Goal: Transaction & Acquisition: Download file/media

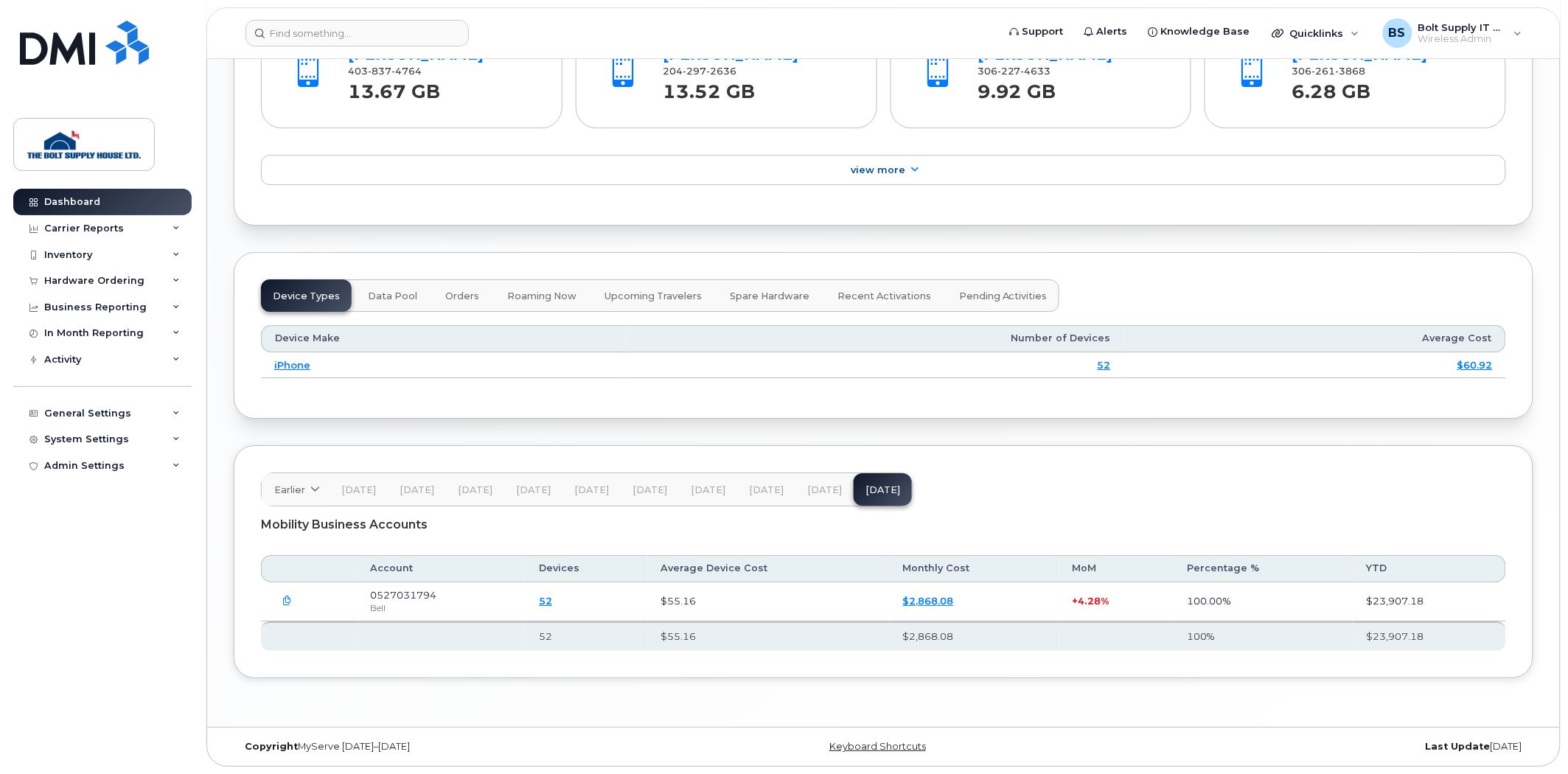
scroll to position [1645, 0]
click at [552, 597] on link "52" at bounding box center [546, 601] width 14 height 12
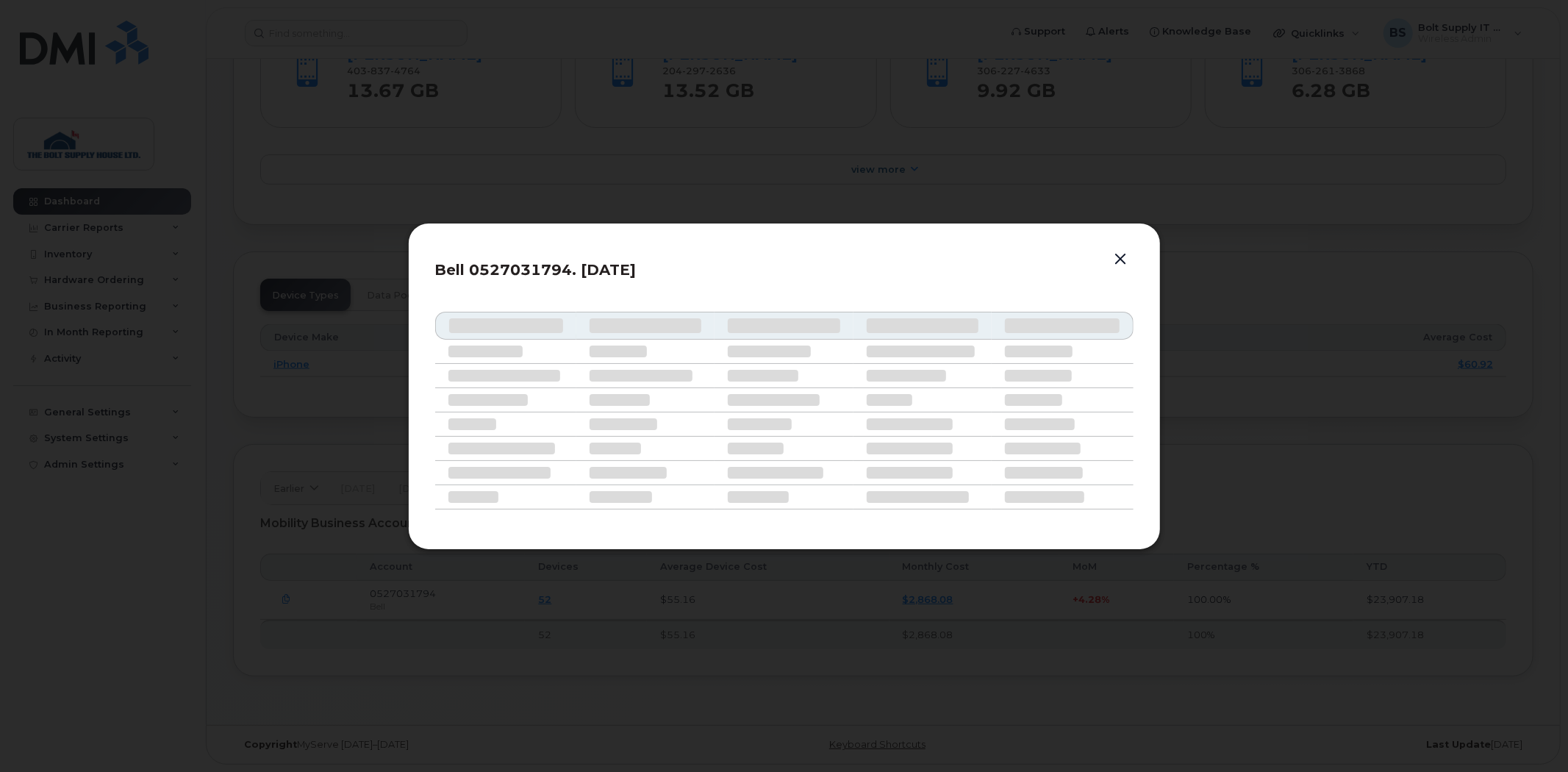
click at [1115, 252] on button "button" at bounding box center [1120, 259] width 22 height 20
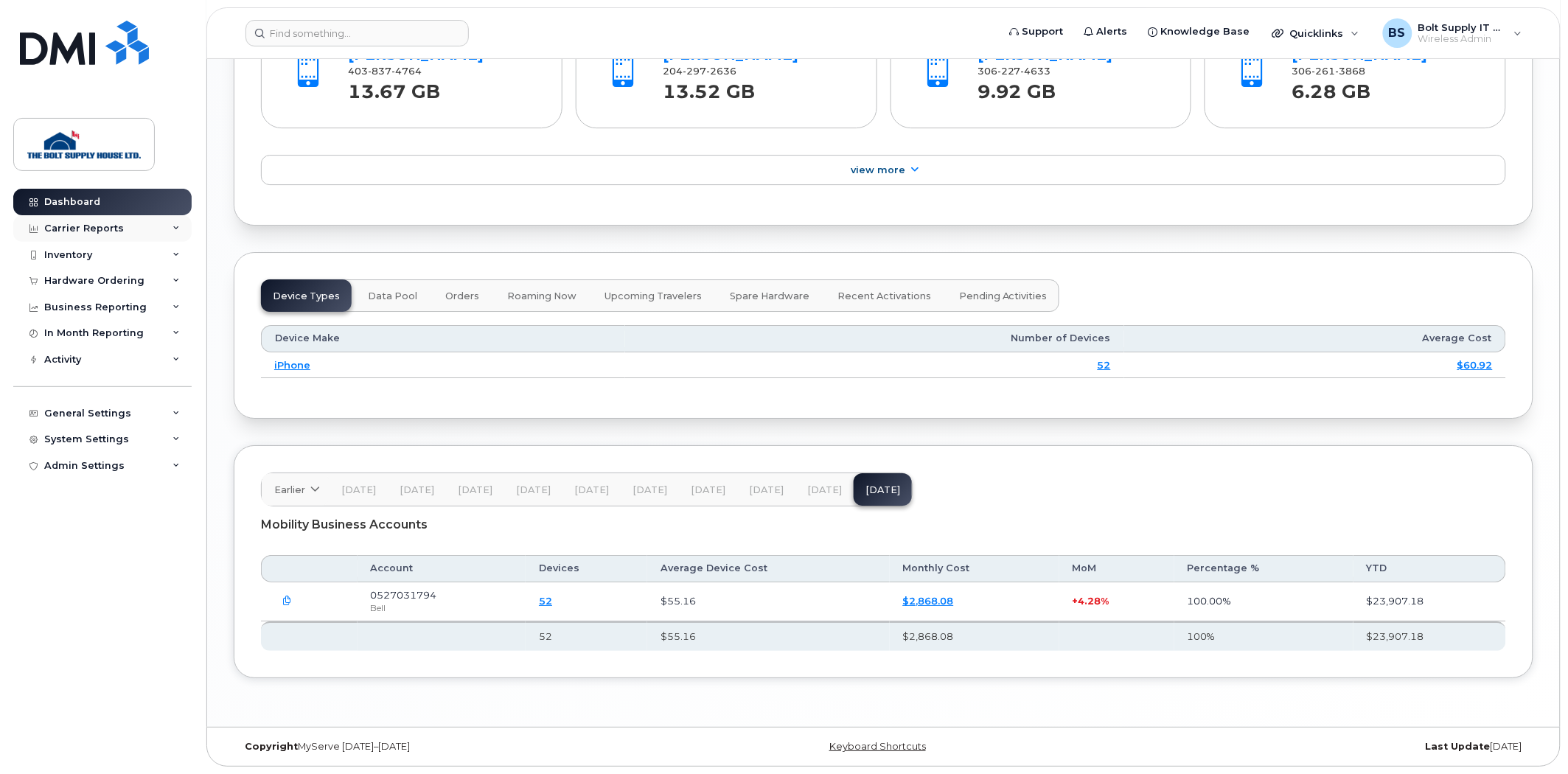
click at [108, 226] on div "Carrier Reports" at bounding box center [84, 228] width 80 height 12
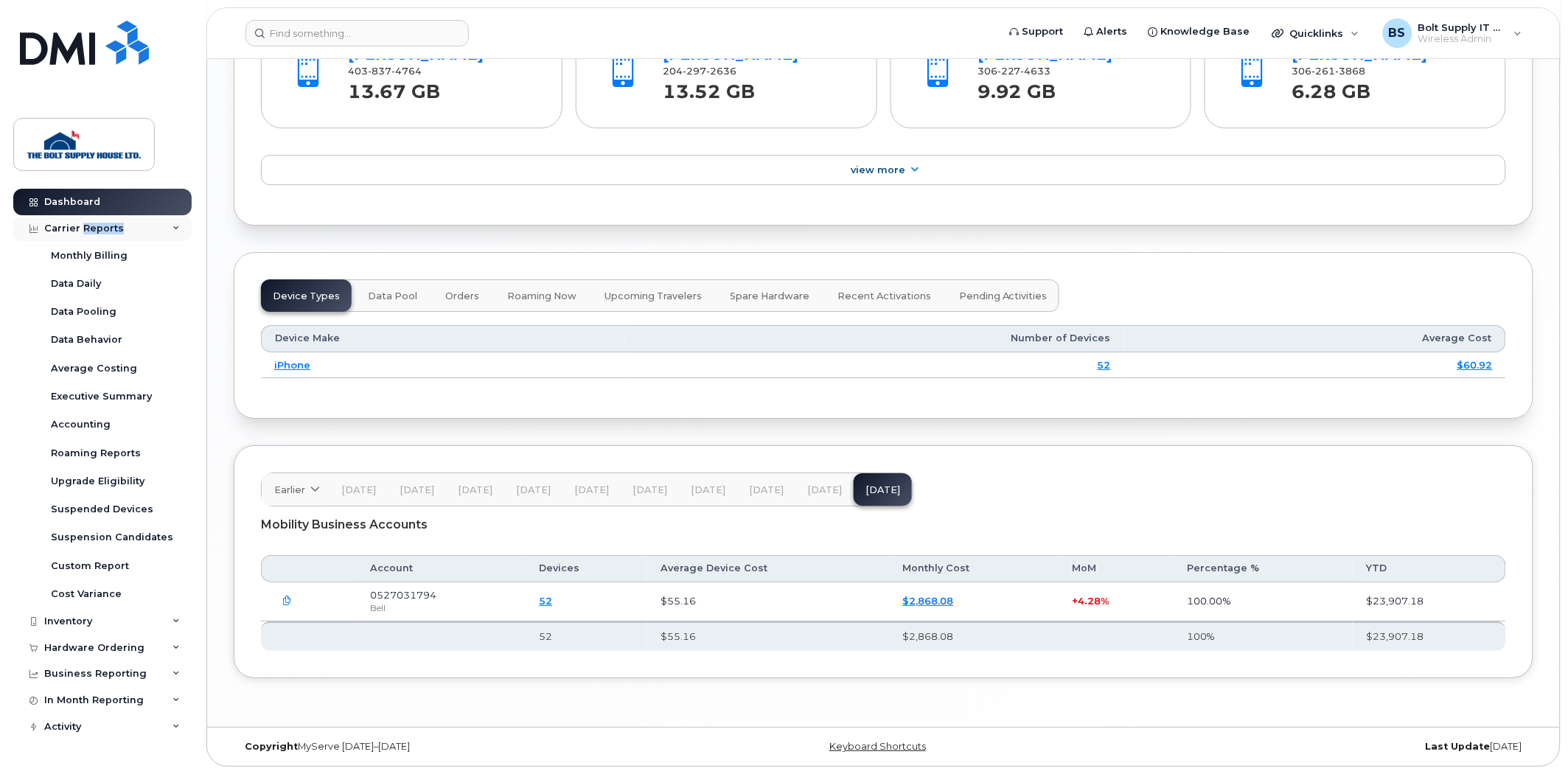
click at [108, 226] on div "Carrier Reports" at bounding box center [84, 228] width 80 height 12
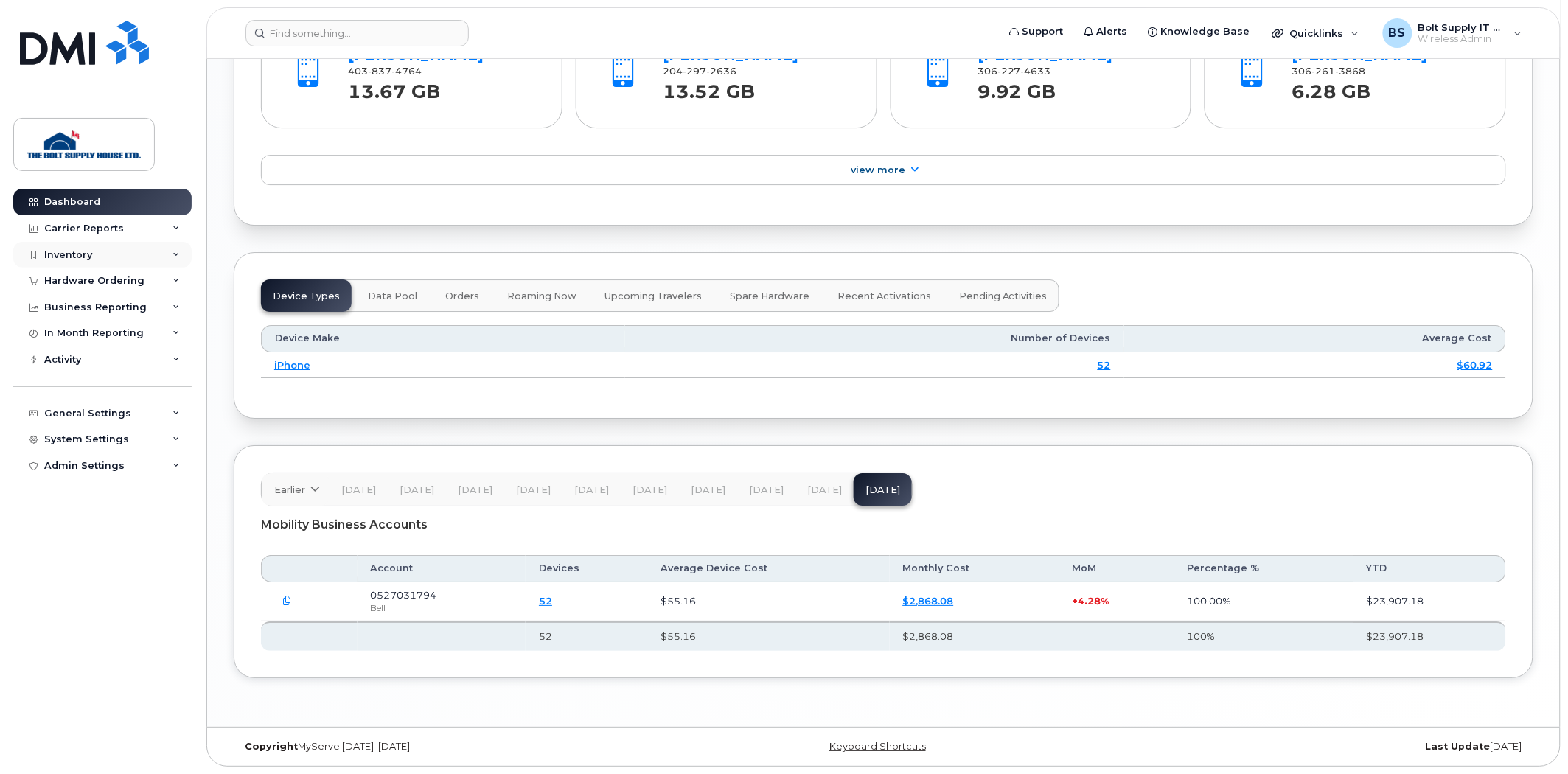
click at [110, 252] on div "Inventory" at bounding box center [103, 254] width 179 height 26
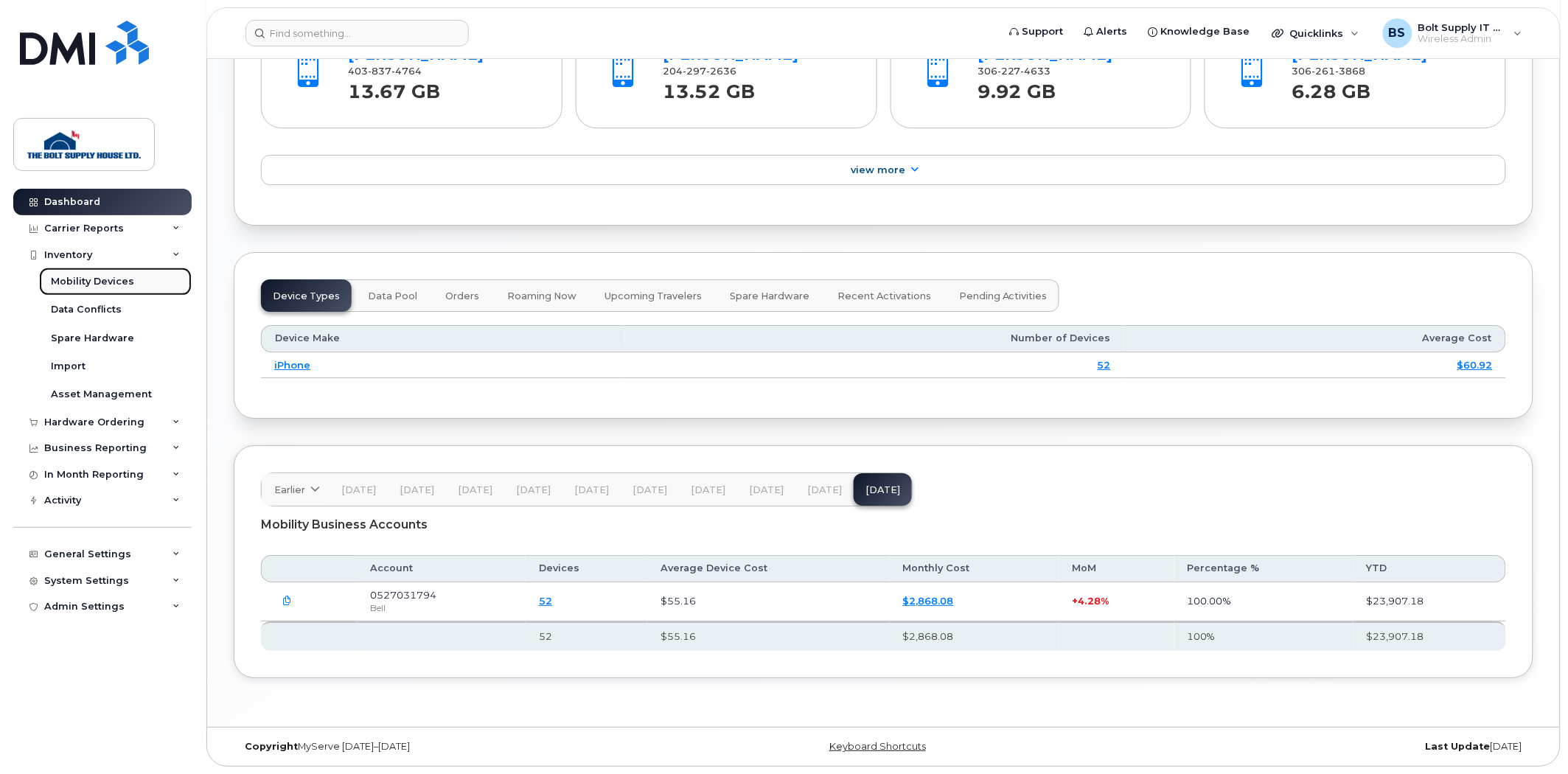
click at [98, 281] on div "Mobility Devices" at bounding box center [92, 282] width 83 height 14
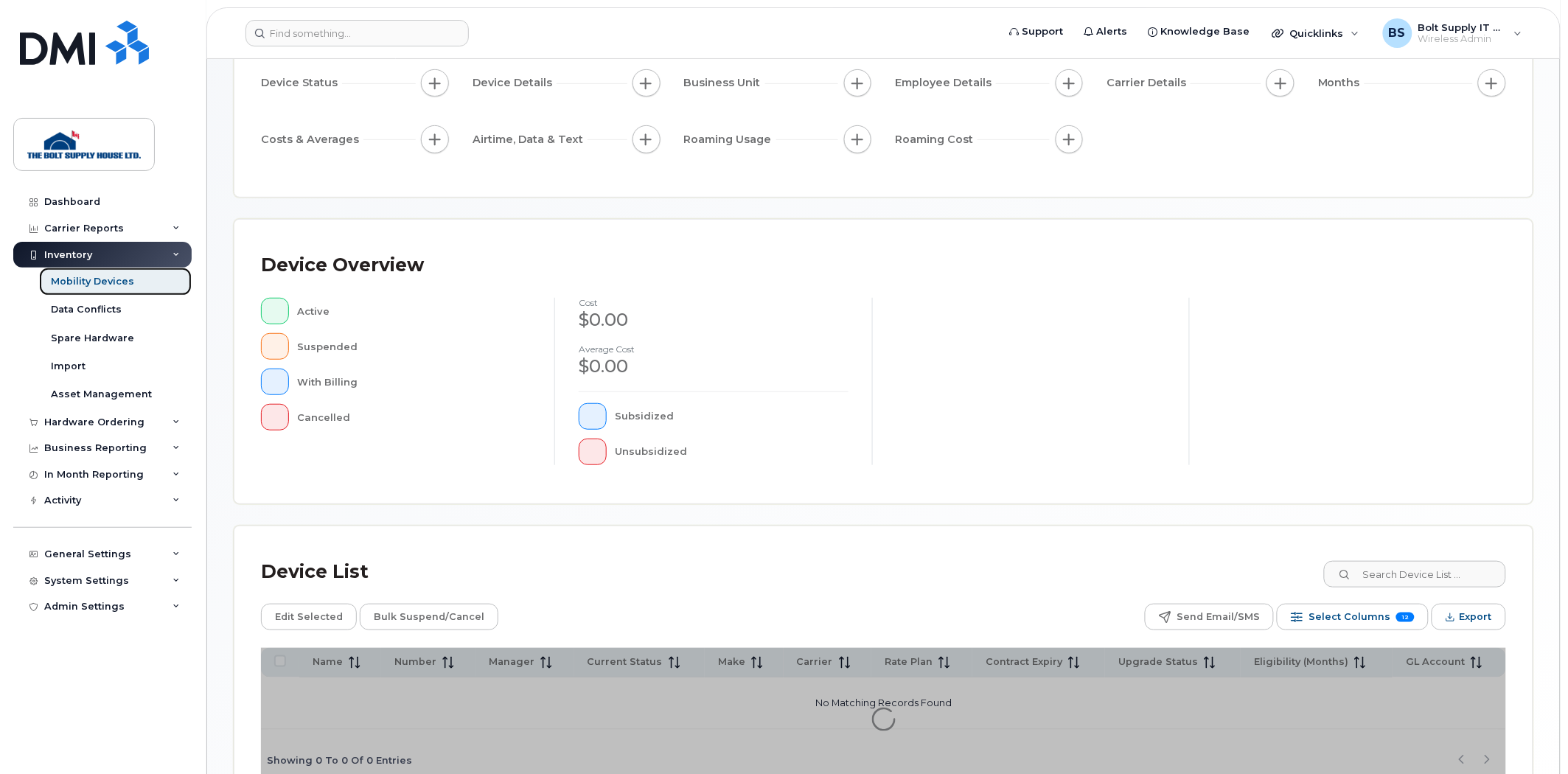
scroll to position [239, 0]
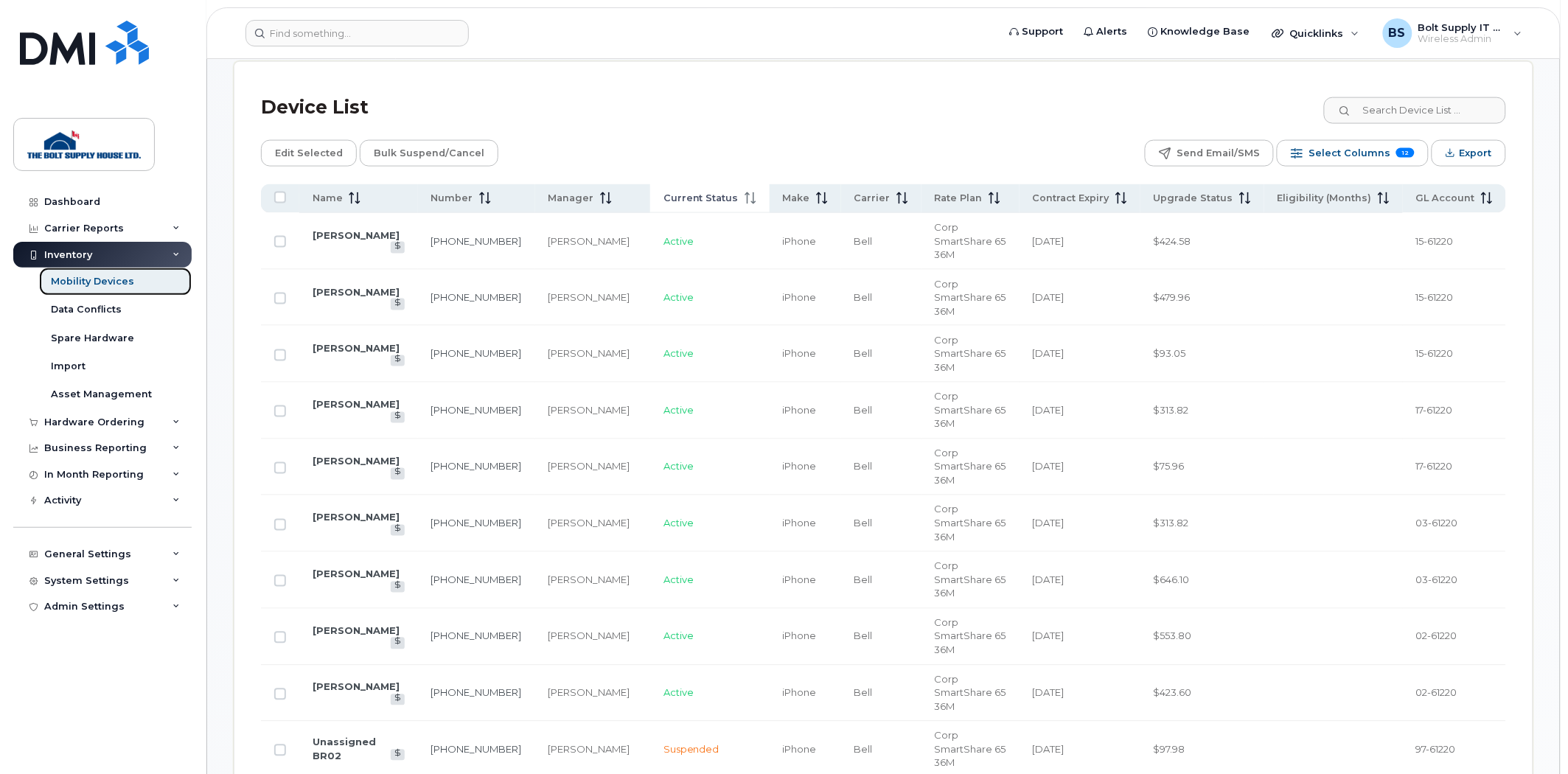
scroll to position [649, 0]
click at [1193, 206] on span "Upgrade Status" at bounding box center [1193, 200] width 80 height 14
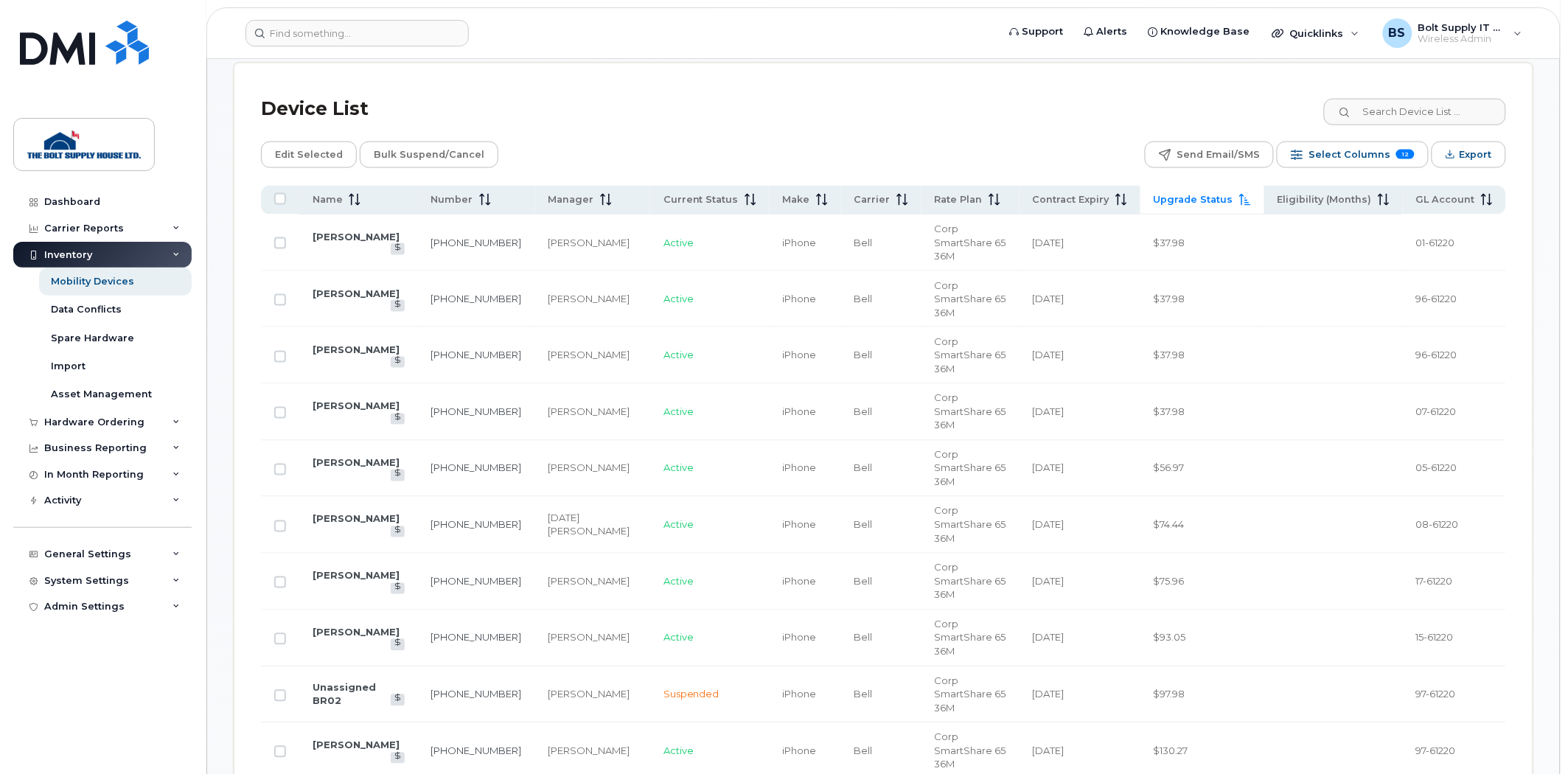
click at [1193, 206] on span "Upgrade Status" at bounding box center [1193, 200] width 80 height 14
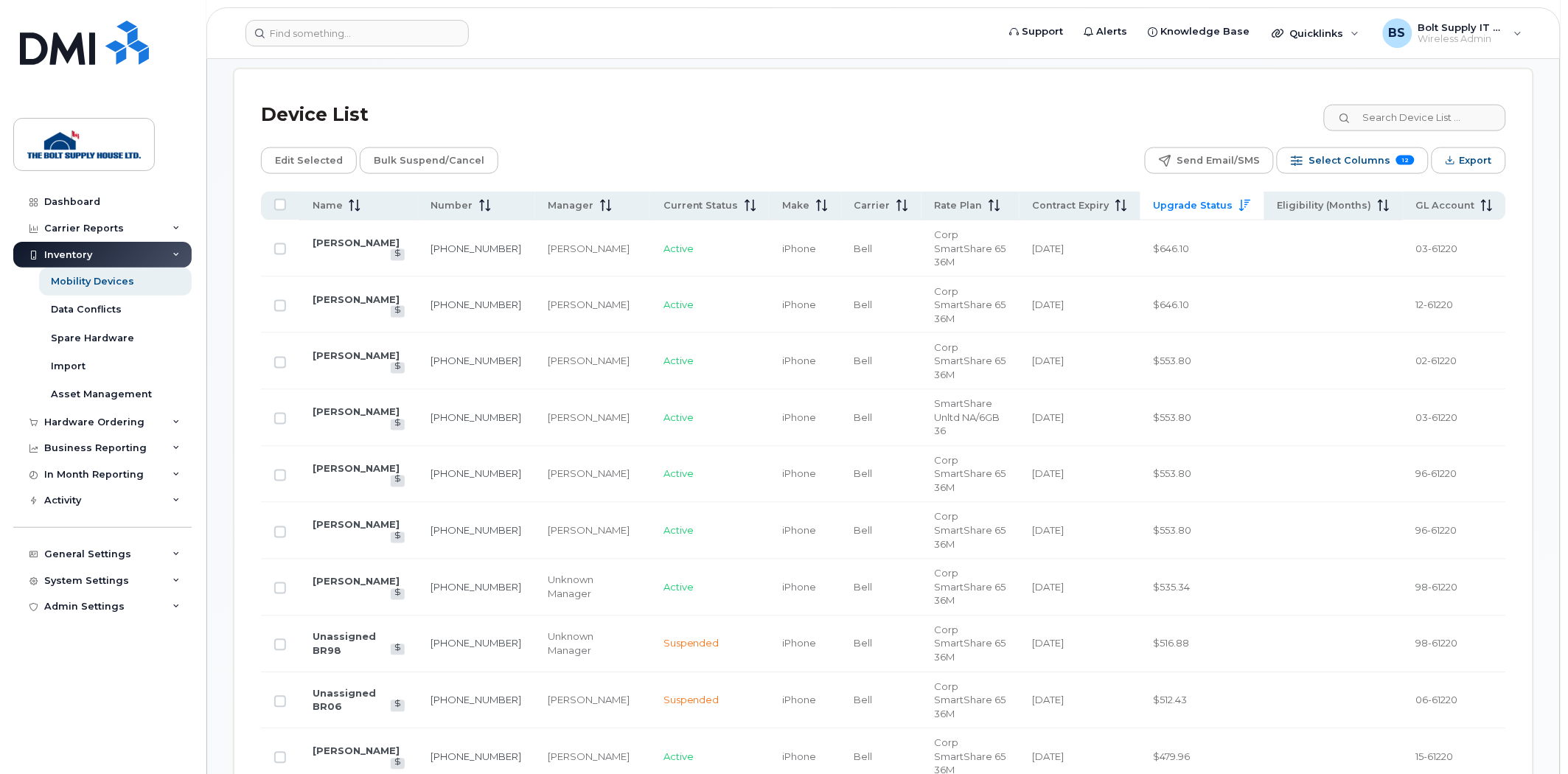
scroll to position [489, 0]
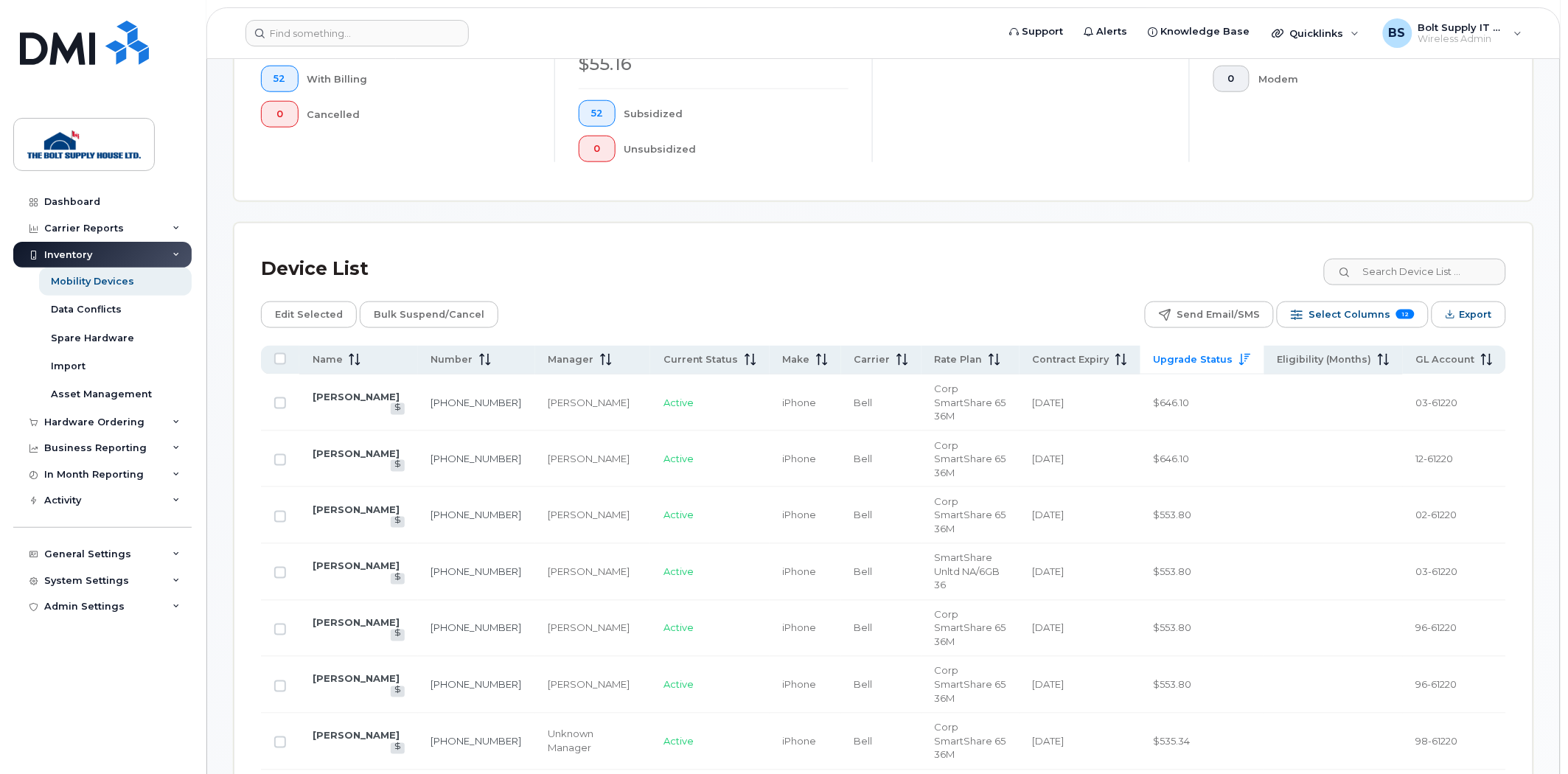
click at [1193, 354] on span "Upgrade Status" at bounding box center [1193, 360] width 80 height 14
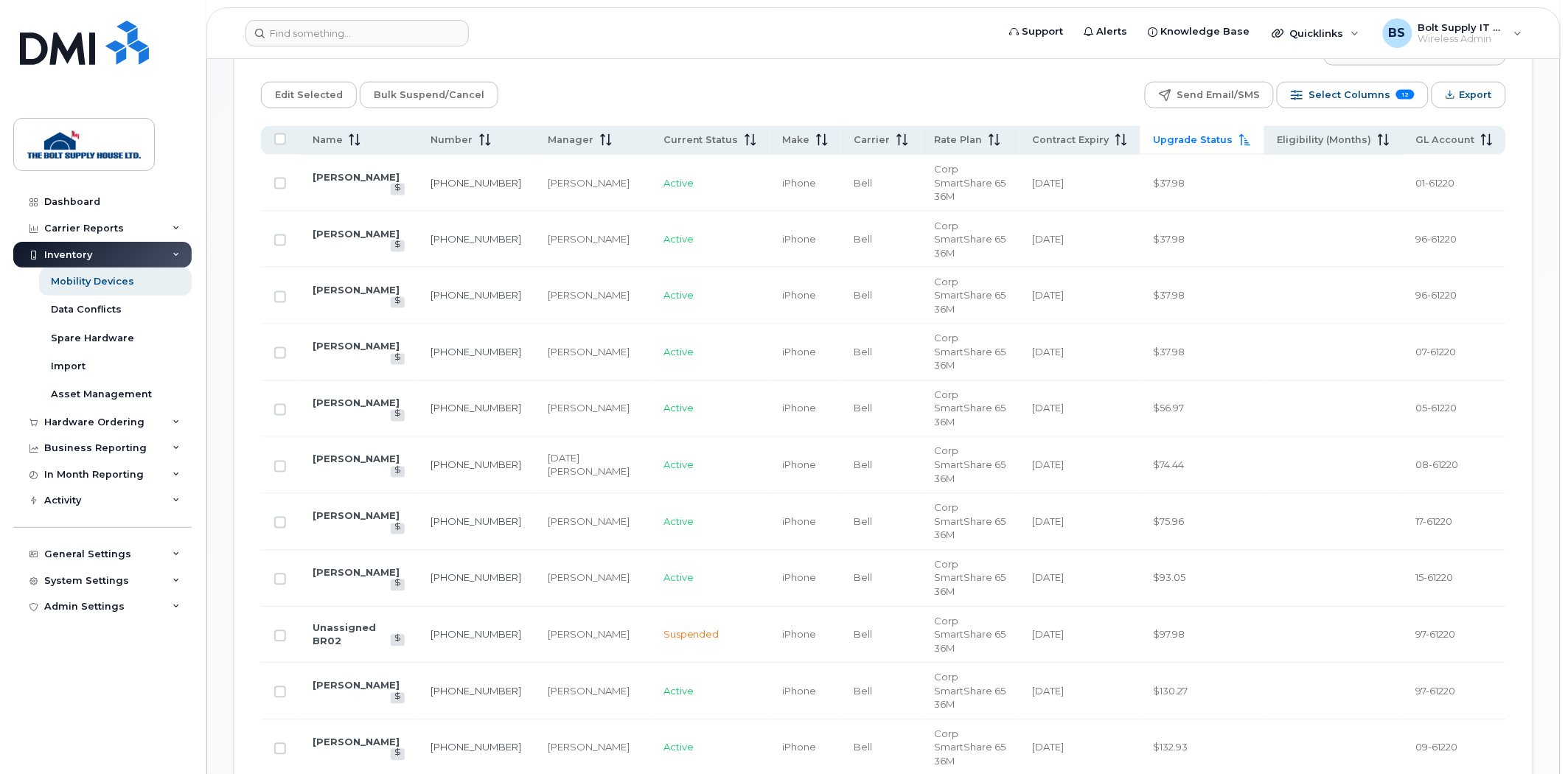
scroll to position [571, 0]
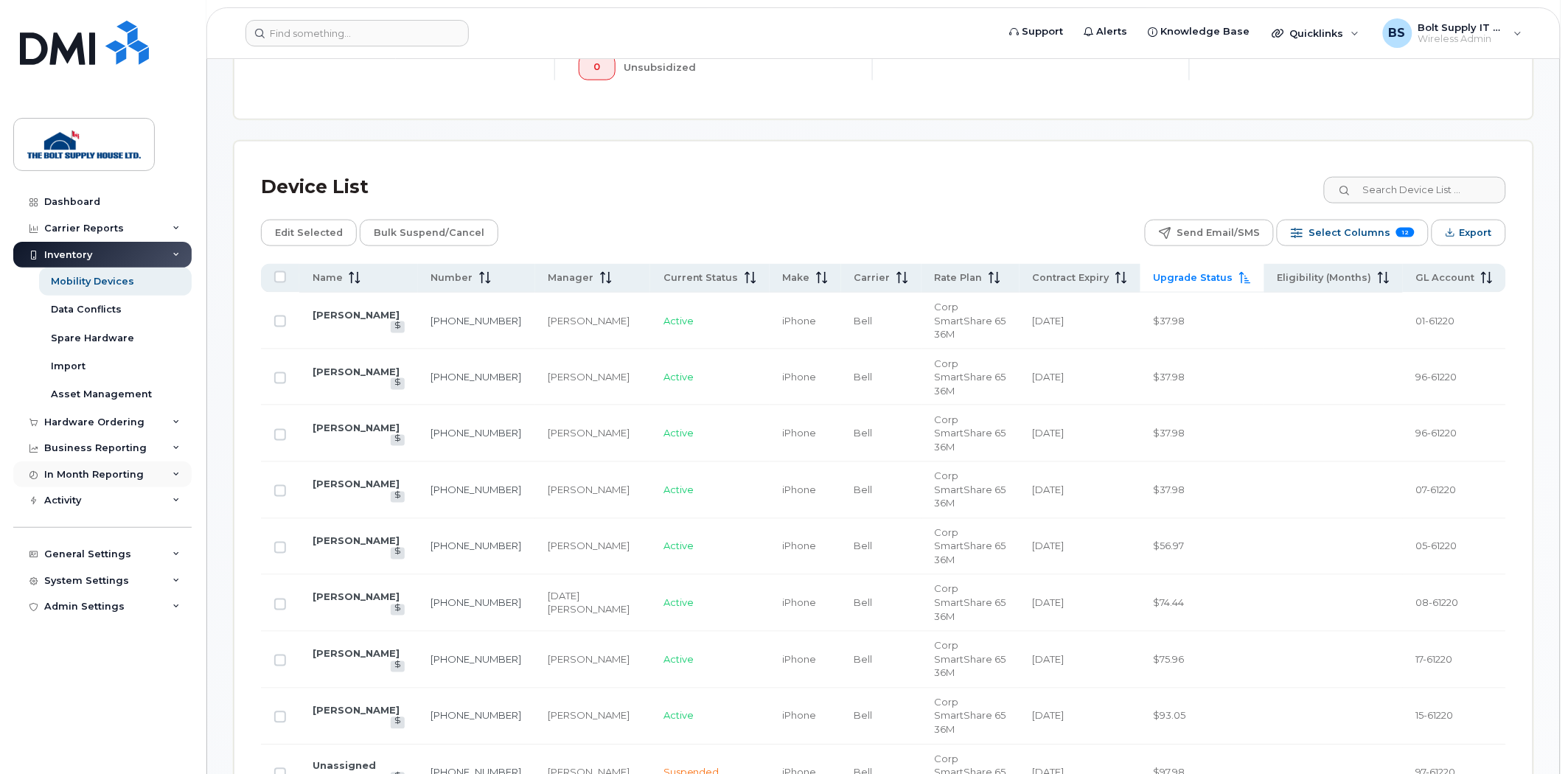
click at [111, 482] on div "In Month Reporting" at bounding box center [103, 474] width 179 height 26
click at [149, 453] on div "Business Reporting" at bounding box center [103, 447] width 179 height 26
click at [141, 426] on div "Hardware Ordering" at bounding box center [103, 422] width 179 height 26
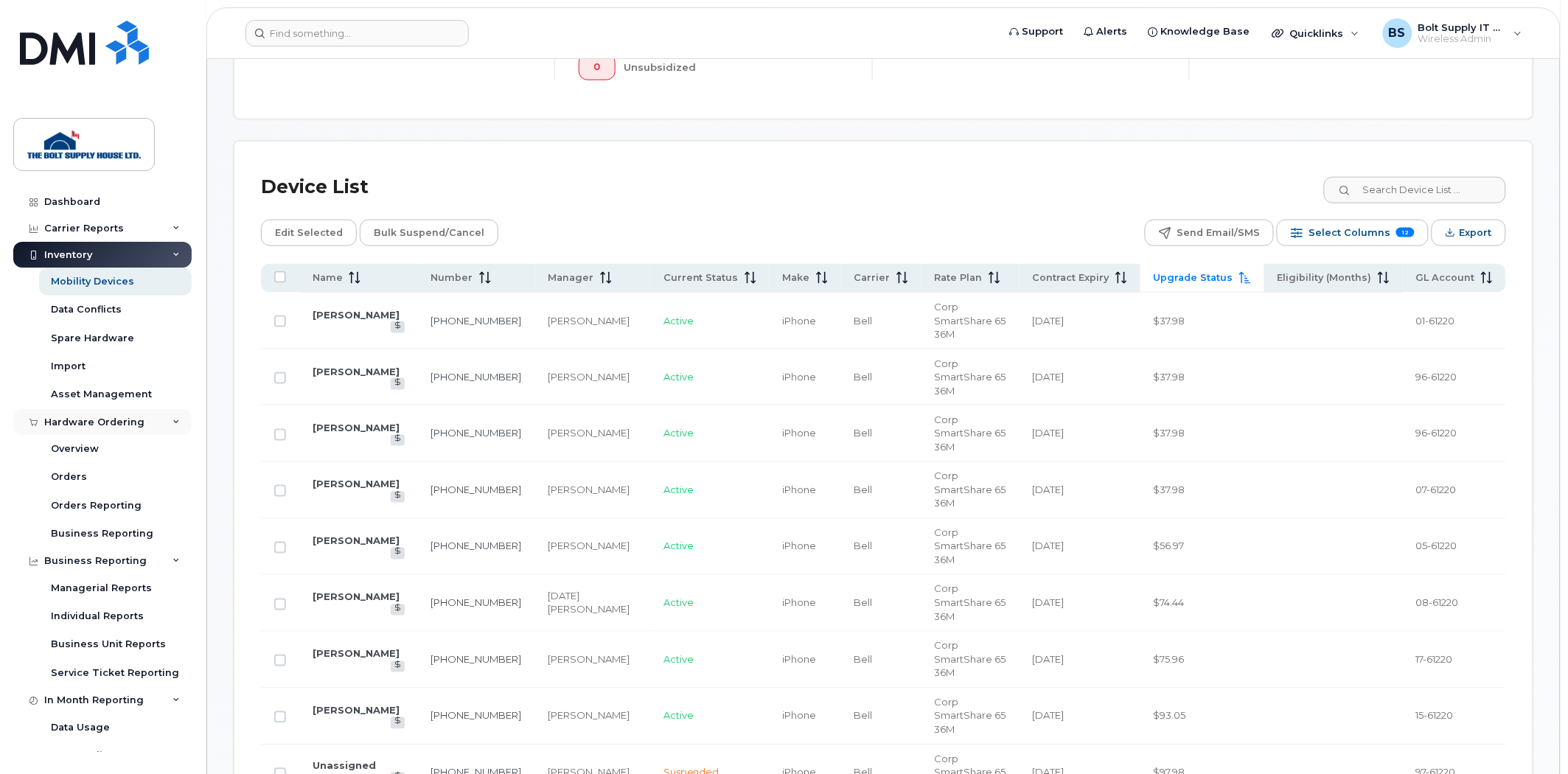
click at [141, 426] on div "Hardware Ordering" at bounding box center [103, 422] width 179 height 26
click at [135, 448] on div "Business Reporting" at bounding box center [95, 448] width 102 height 12
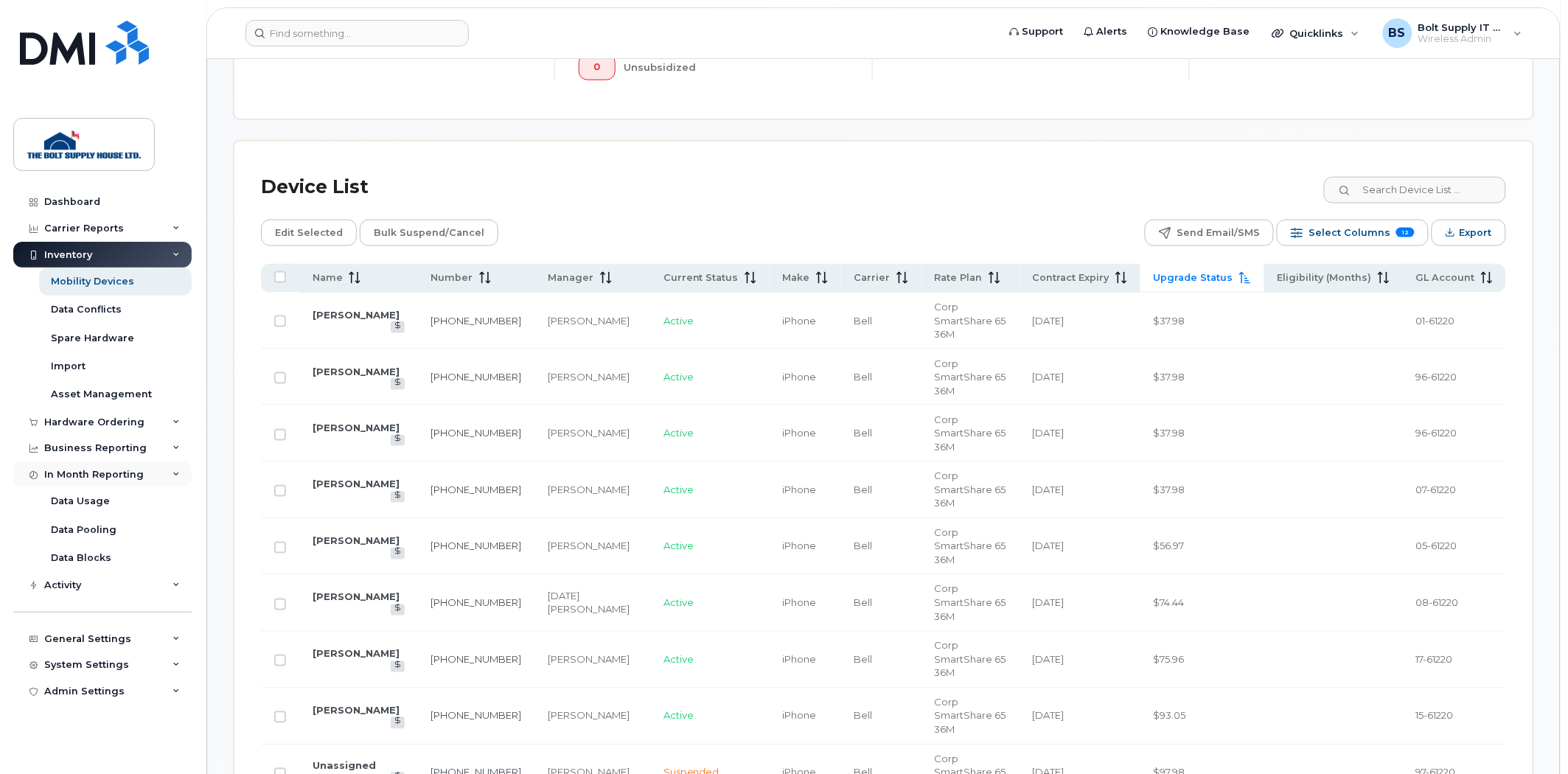
click at [135, 476] on div "In Month Reporting" at bounding box center [94, 474] width 100 height 12
click at [122, 508] on link "Data Usage" at bounding box center [115, 501] width 152 height 28
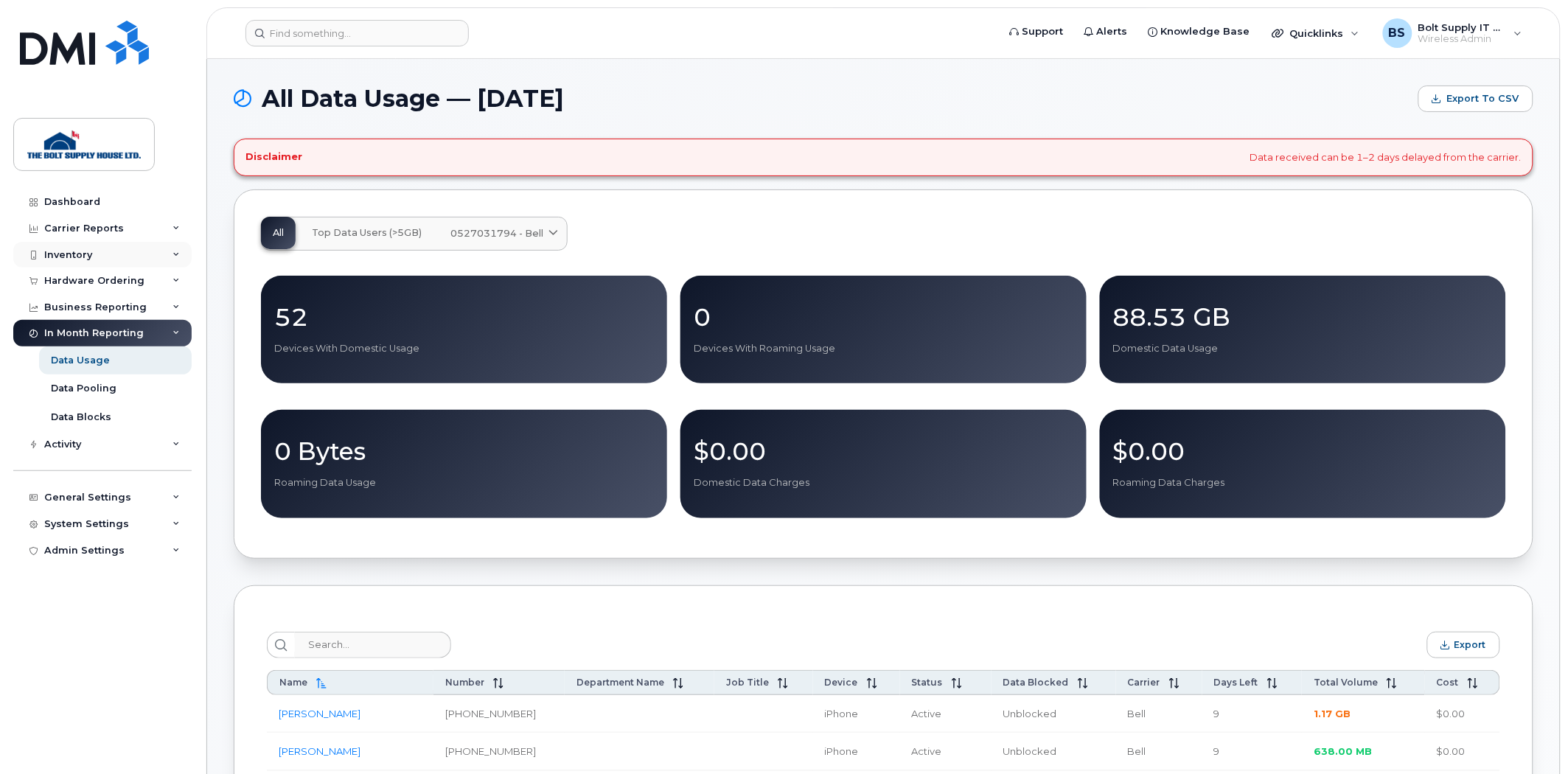
click at [119, 246] on div "Inventory" at bounding box center [103, 254] width 179 height 26
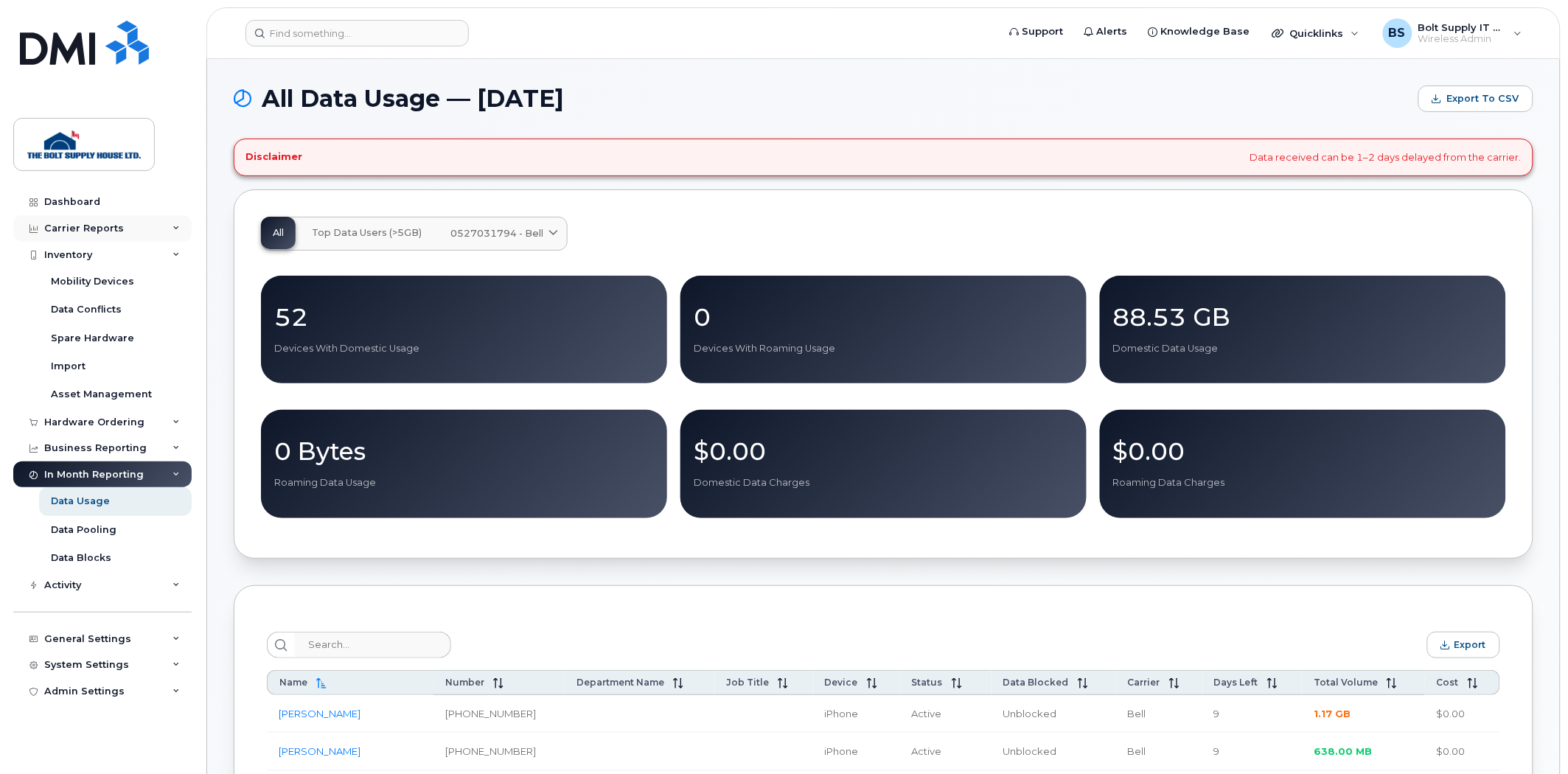
click at [122, 239] on div "Carrier Reports" at bounding box center [103, 228] width 179 height 26
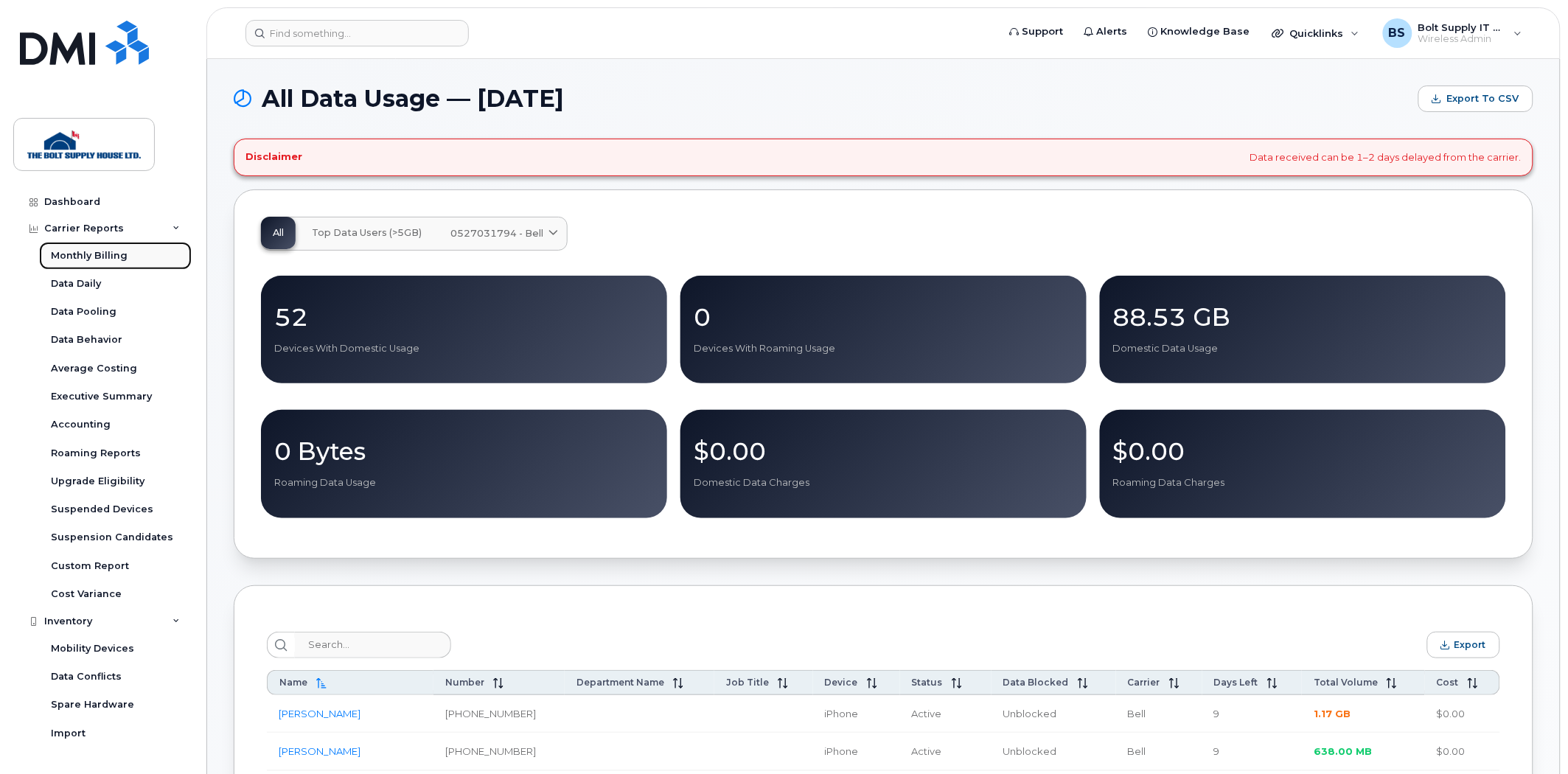
click at [119, 261] on div "Monthly Billing" at bounding box center [89, 256] width 77 height 14
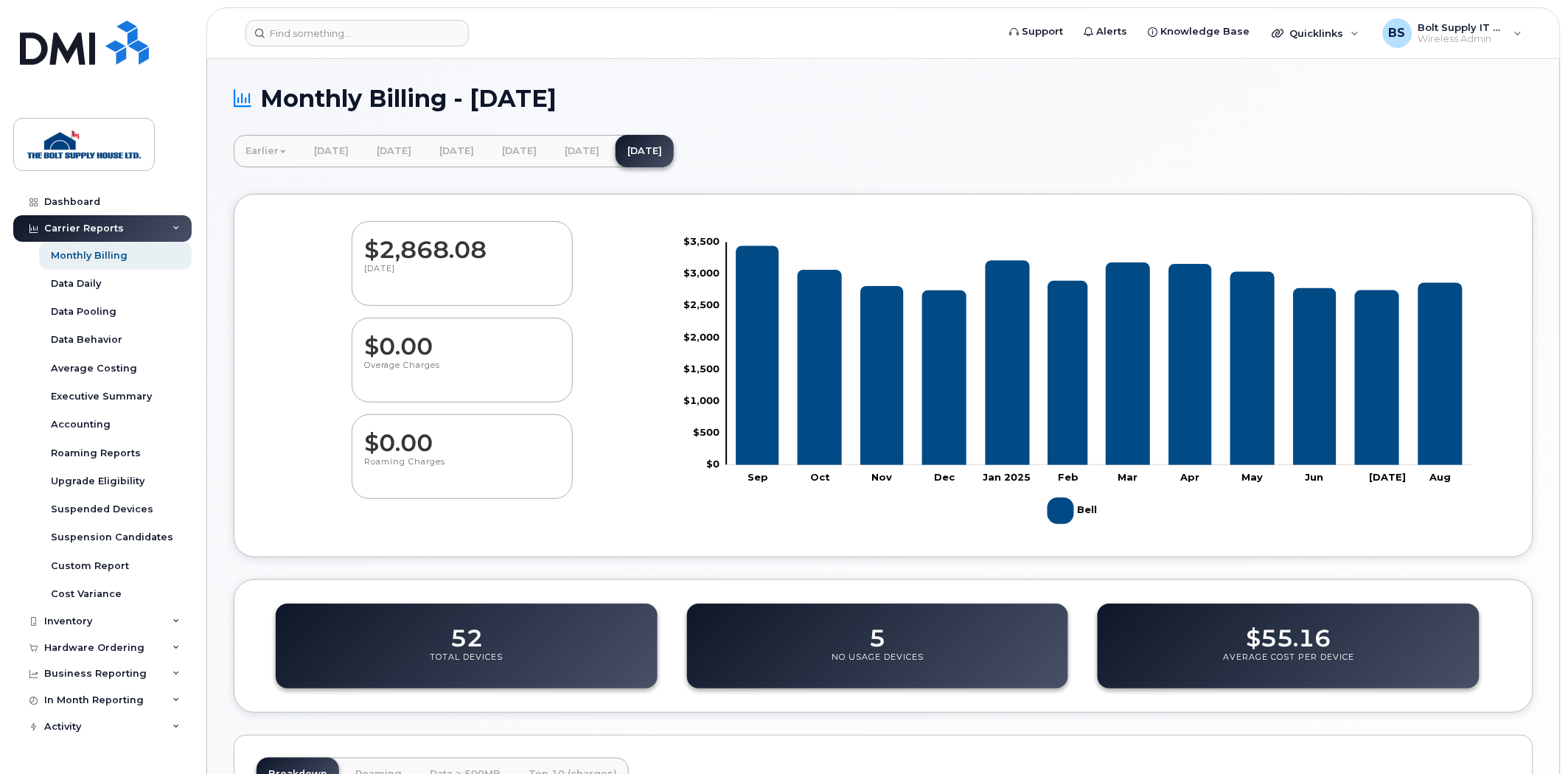
click at [430, 242] on dd "$2,868.08" at bounding box center [462, 242] width 196 height 41
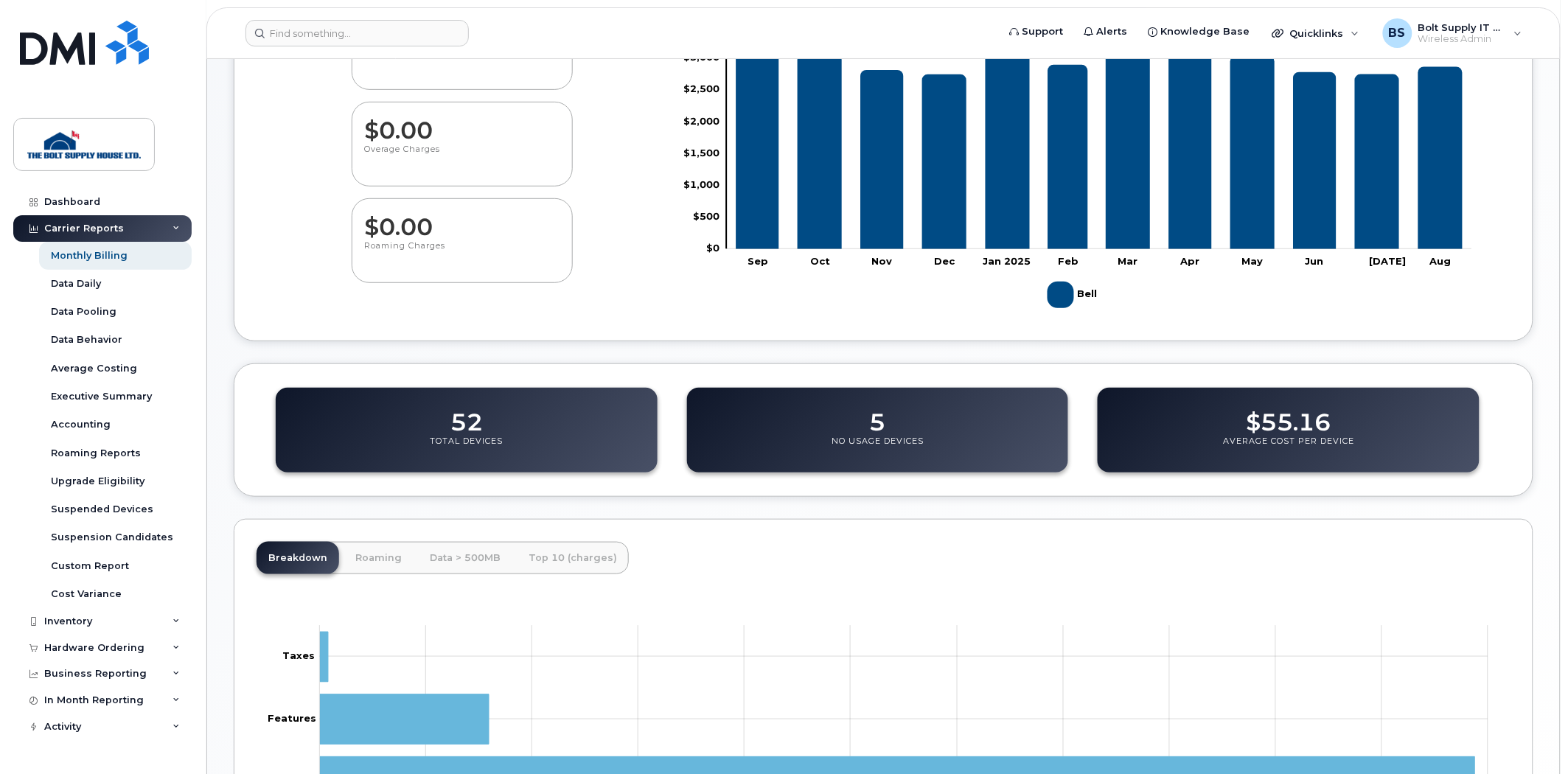
scroll to position [327, 0]
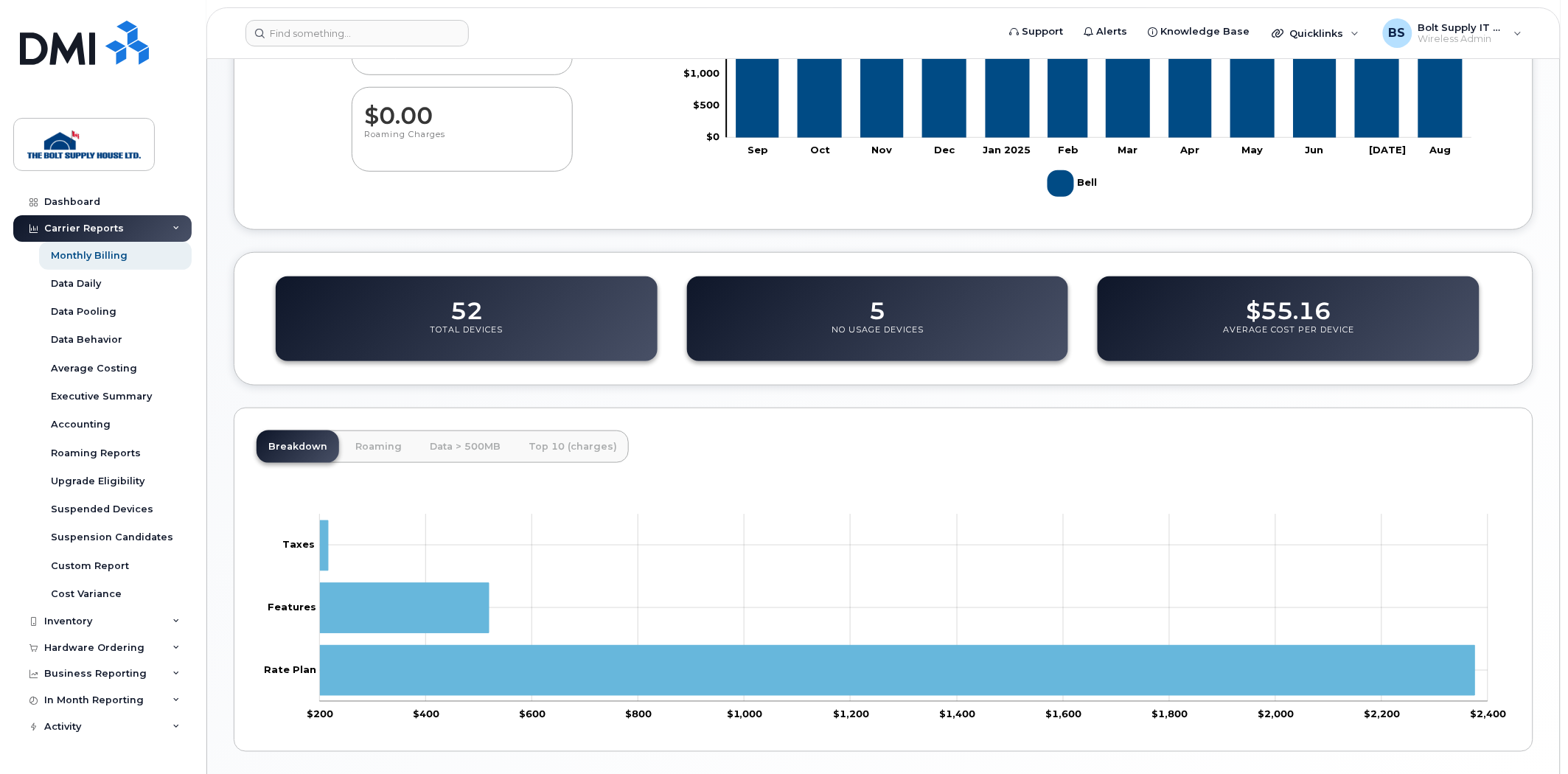
click at [478, 327] on p "Total Devices" at bounding box center [466, 337] width 73 height 26
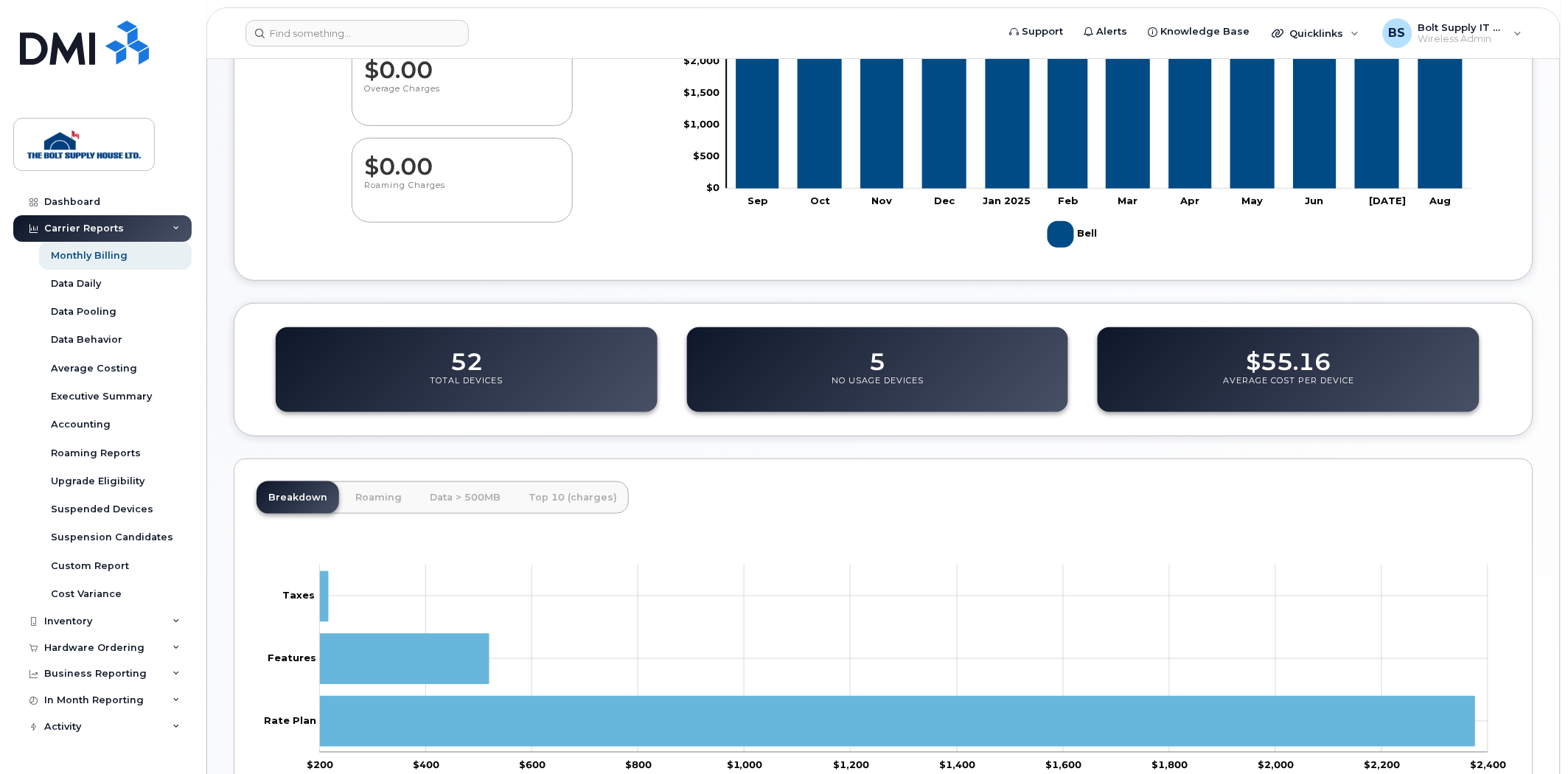
scroll to position [380, 0]
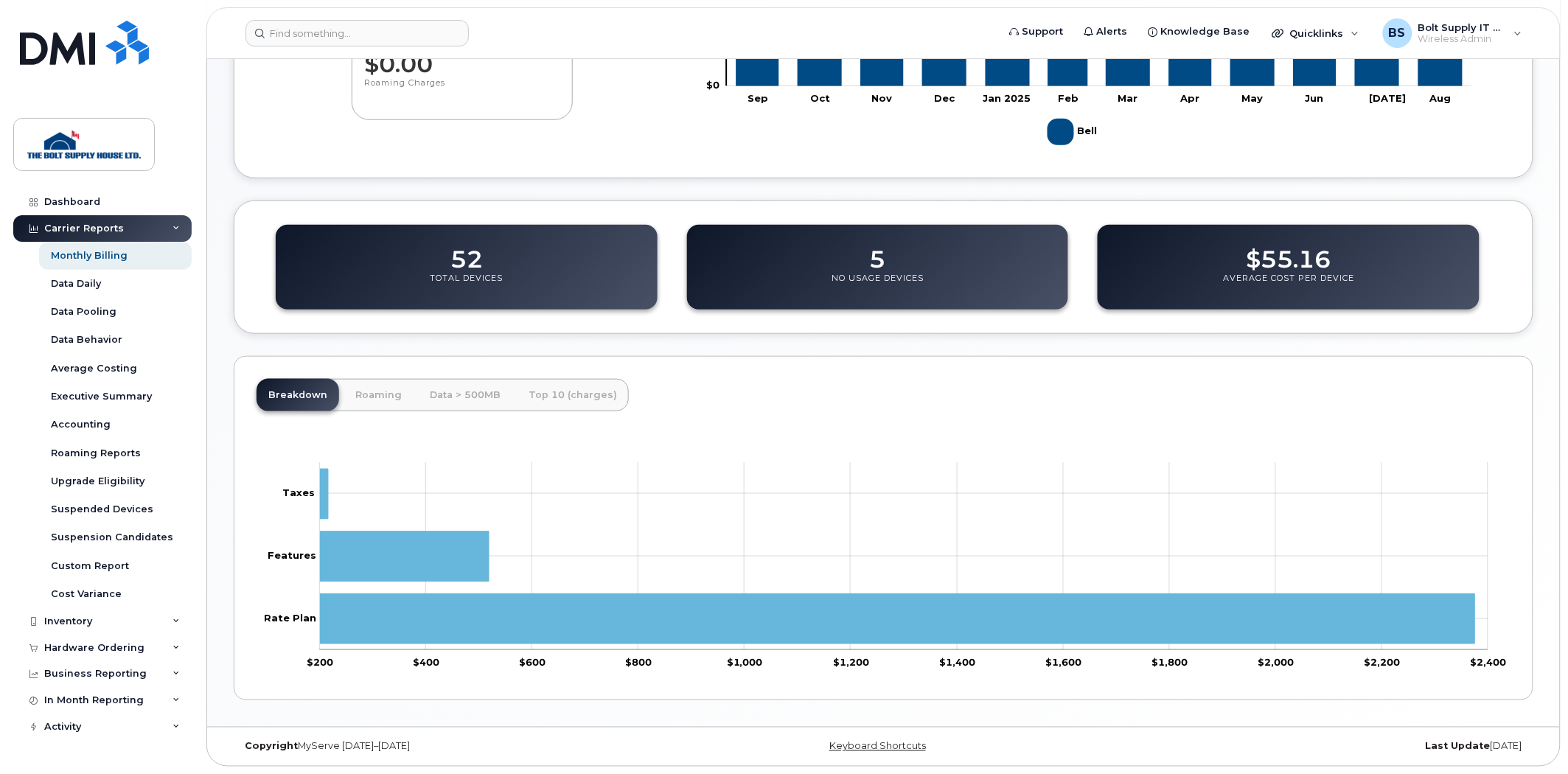
click at [535, 193] on div "$2,868.[DATE] $0.00 Overage Charges $0.00 Roaming Charges Zoom Out $1,000 $-1,0…" at bounding box center [883, 257] width 1300 height 885
click at [463, 261] on dd "52" at bounding box center [466, 251] width 32 height 41
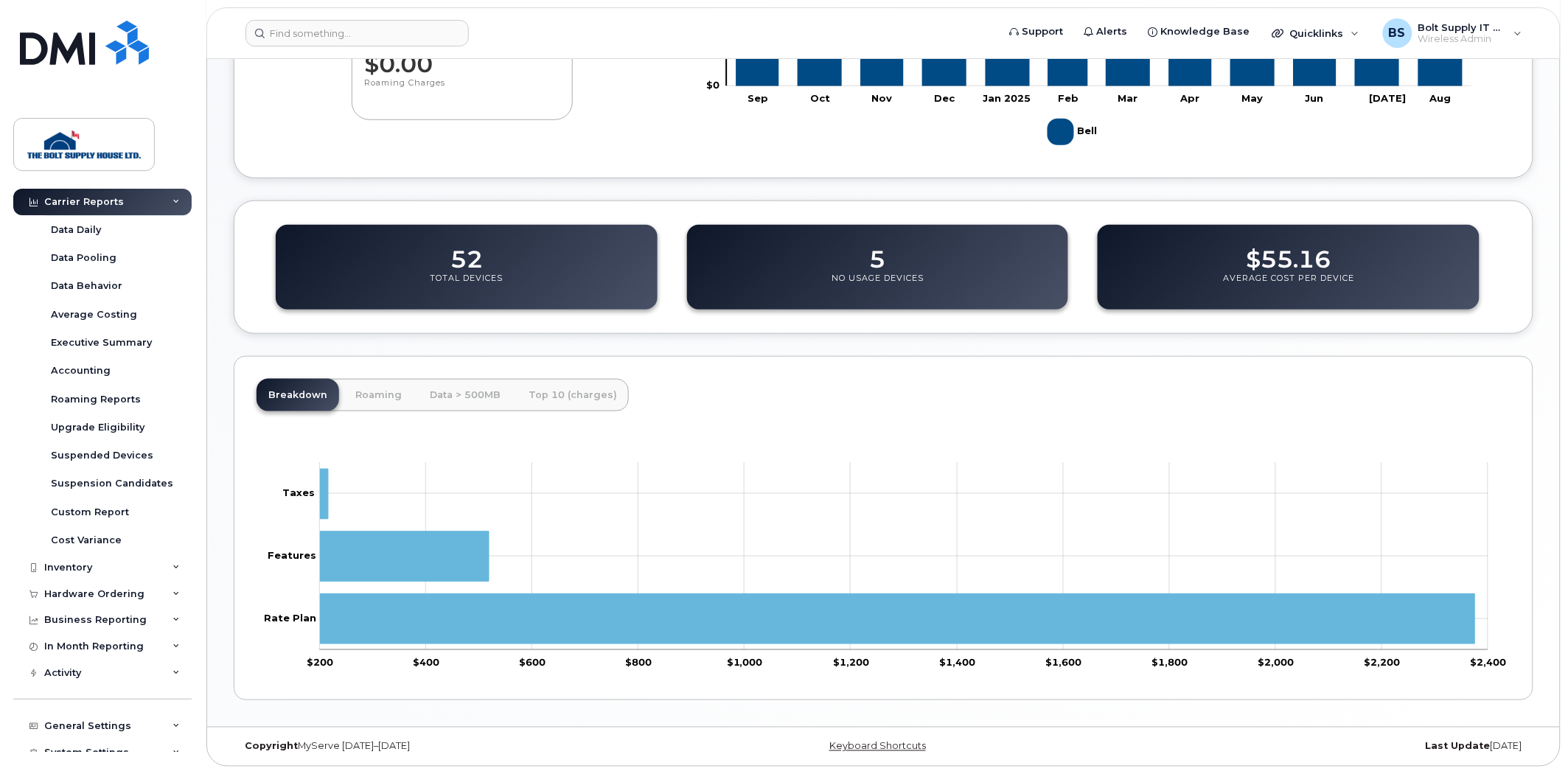
scroll to position [82, 0]
click at [126, 597] on div "Business Reporting" at bounding box center [95, 592] width 102 height 12
click at [137, 613] on div "In Month Reporting" at bounding box center [94, 619] width 100 height 12
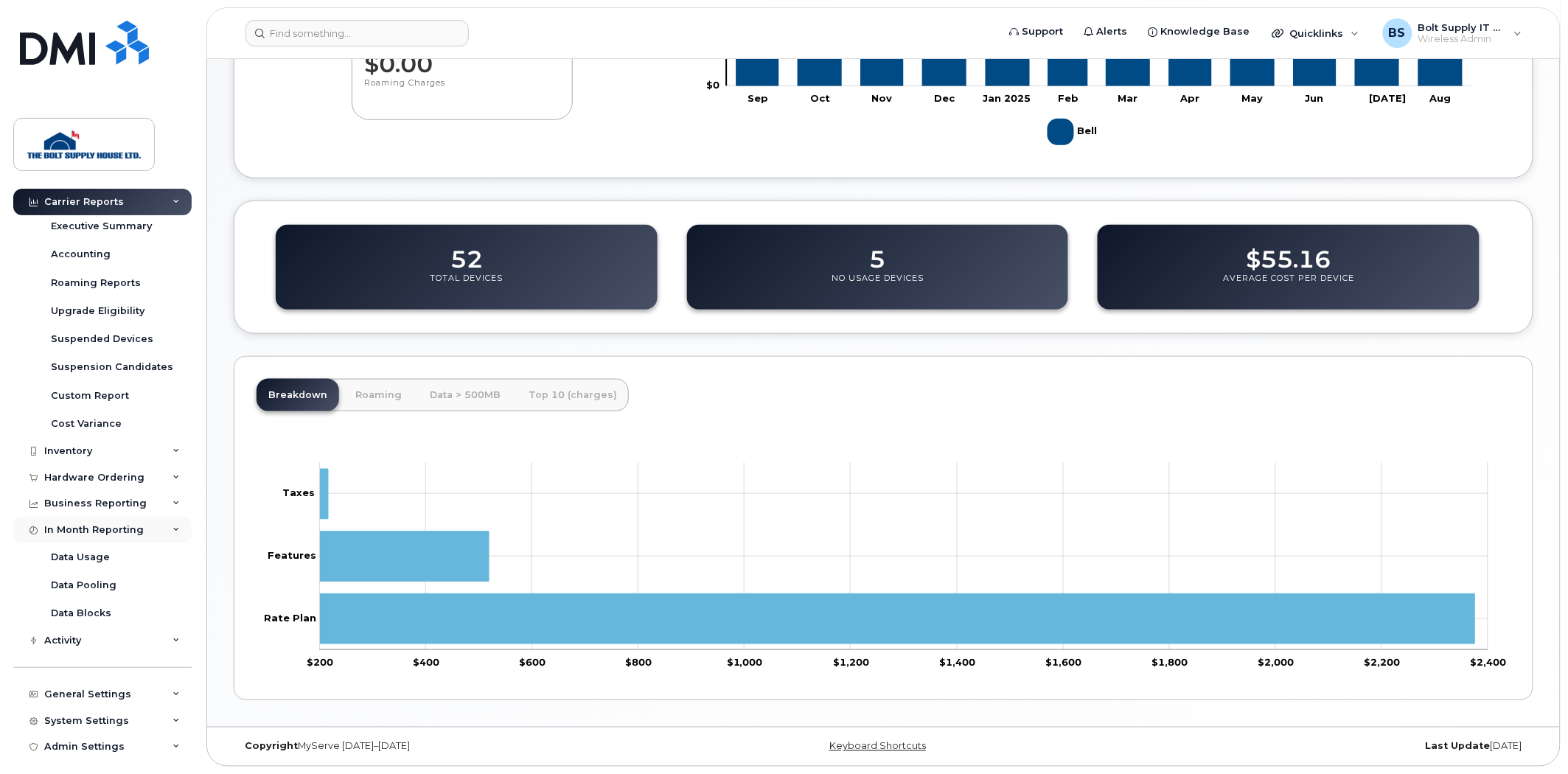
scroll to position [178, 0]
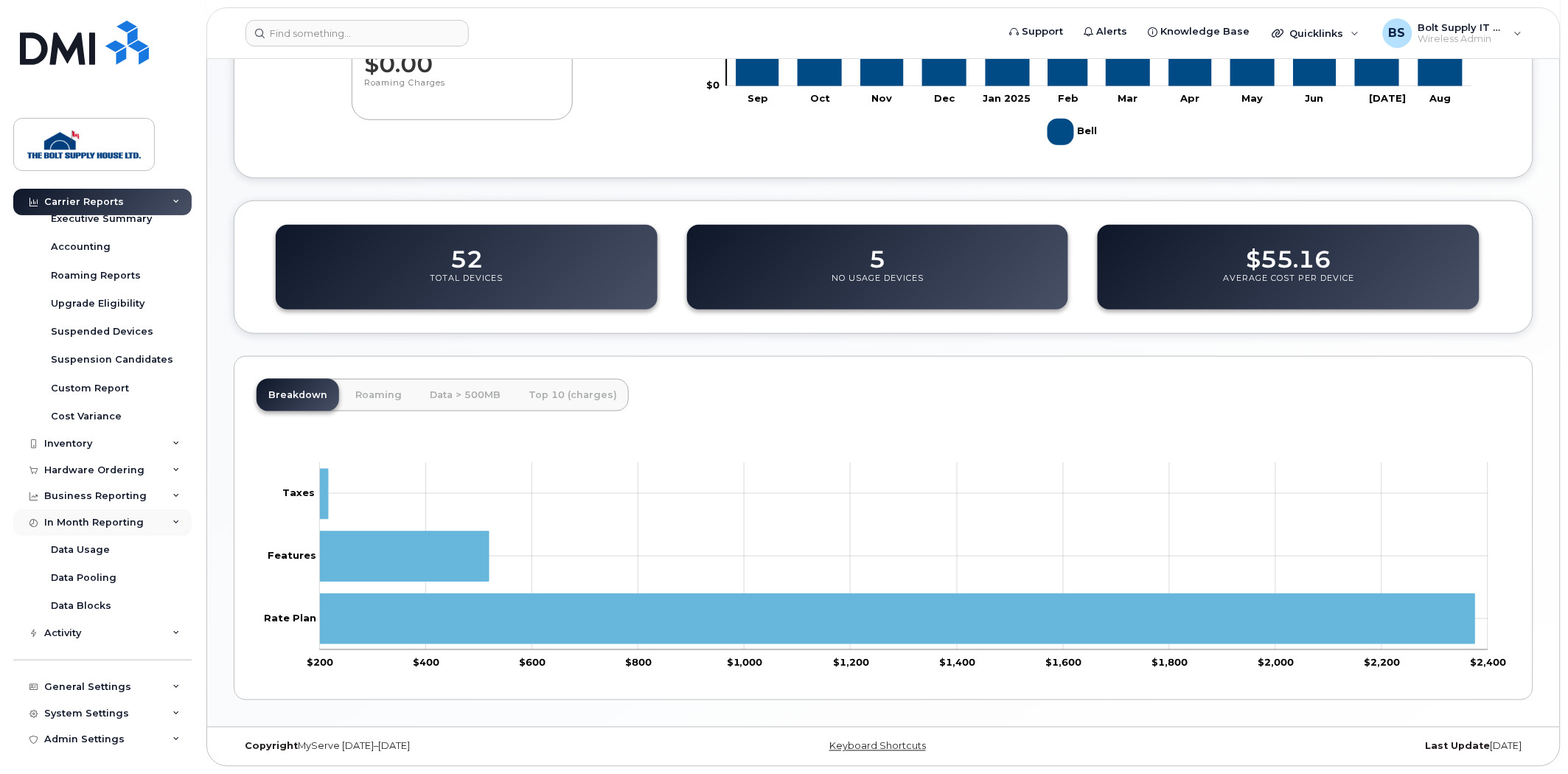
click at [108, 533] on div "In Month Reporting" at bounding box center [103, 522] width 179 height 26
click at [131, 691] on div "General Settings" at bounding box center [103, 686] width 179 height 26
click at [144, 603] on div "General Settings" at bounding box center [103, 601] width 179 height 26
click at [141, 583] on div "Business Reporting" at bounding box center [103, 580] width 179 height 26
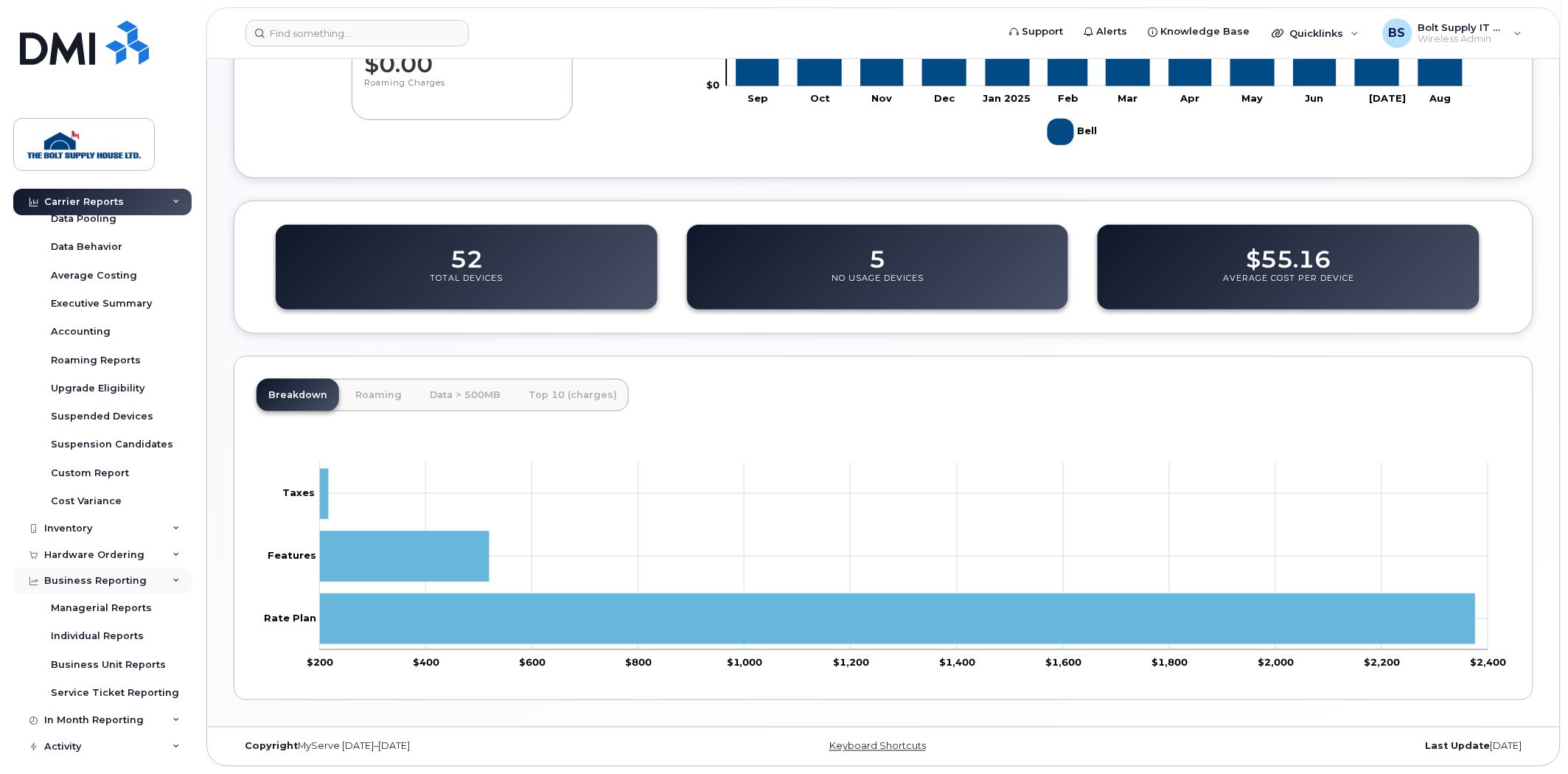
scroll to position [178, 0]
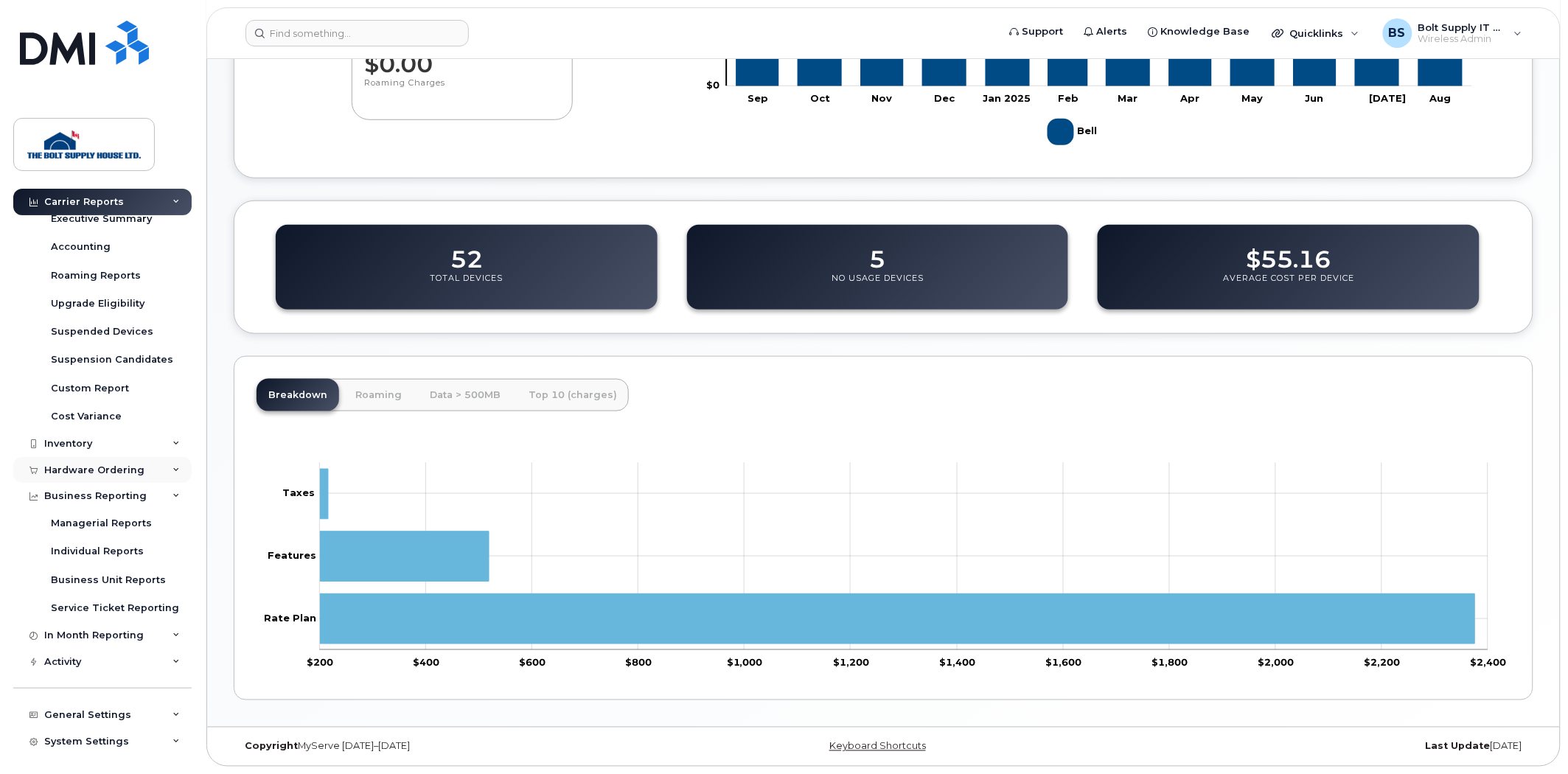
click at [141, 472] on div "Hardware Ordering" at bounding box center [103, 470] width 179 height 26
click at [152, 451] on div "Inventory" at bounding box center [103, 443] width 179 height 26
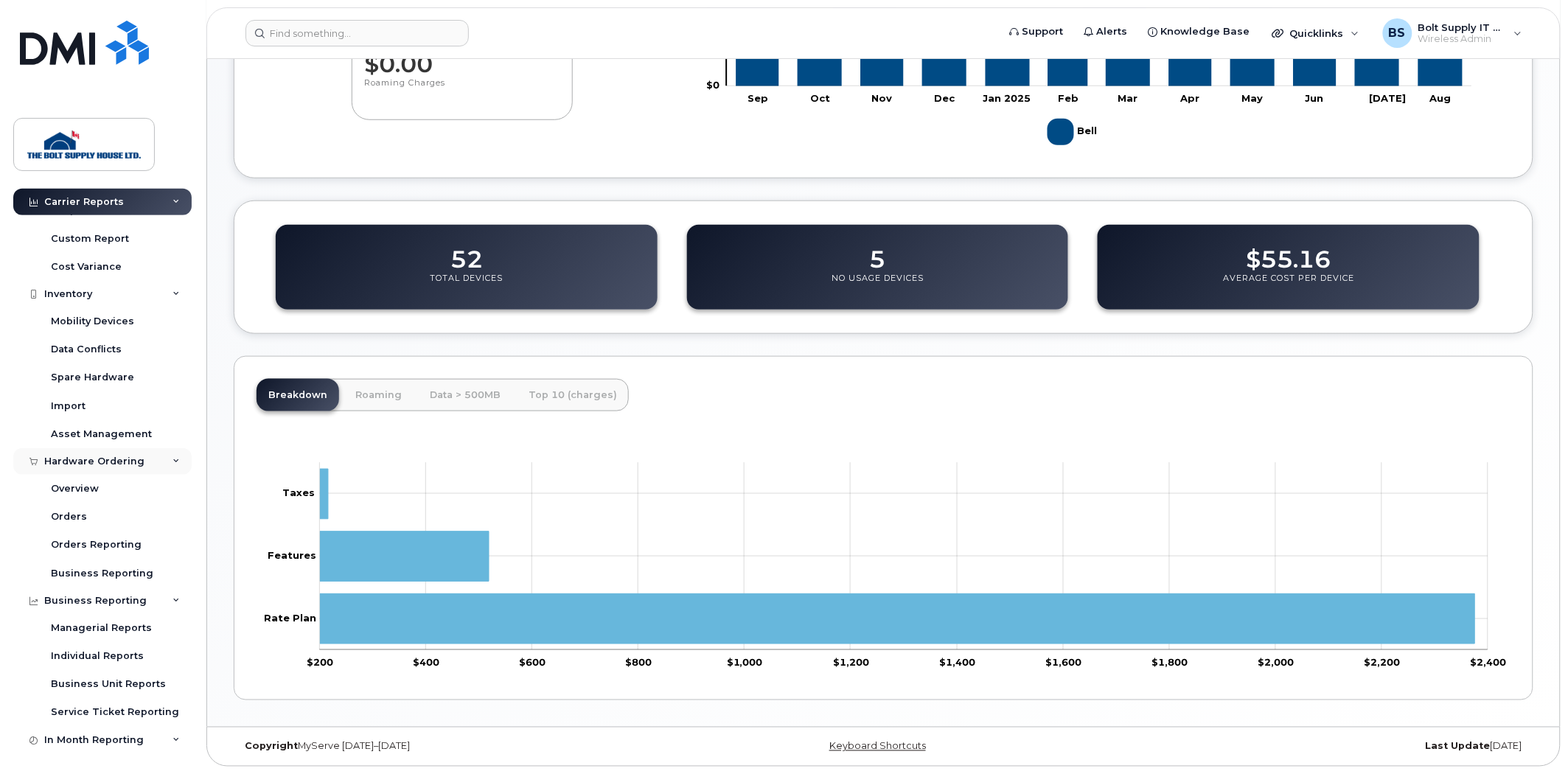
scroll to position [459, 0]
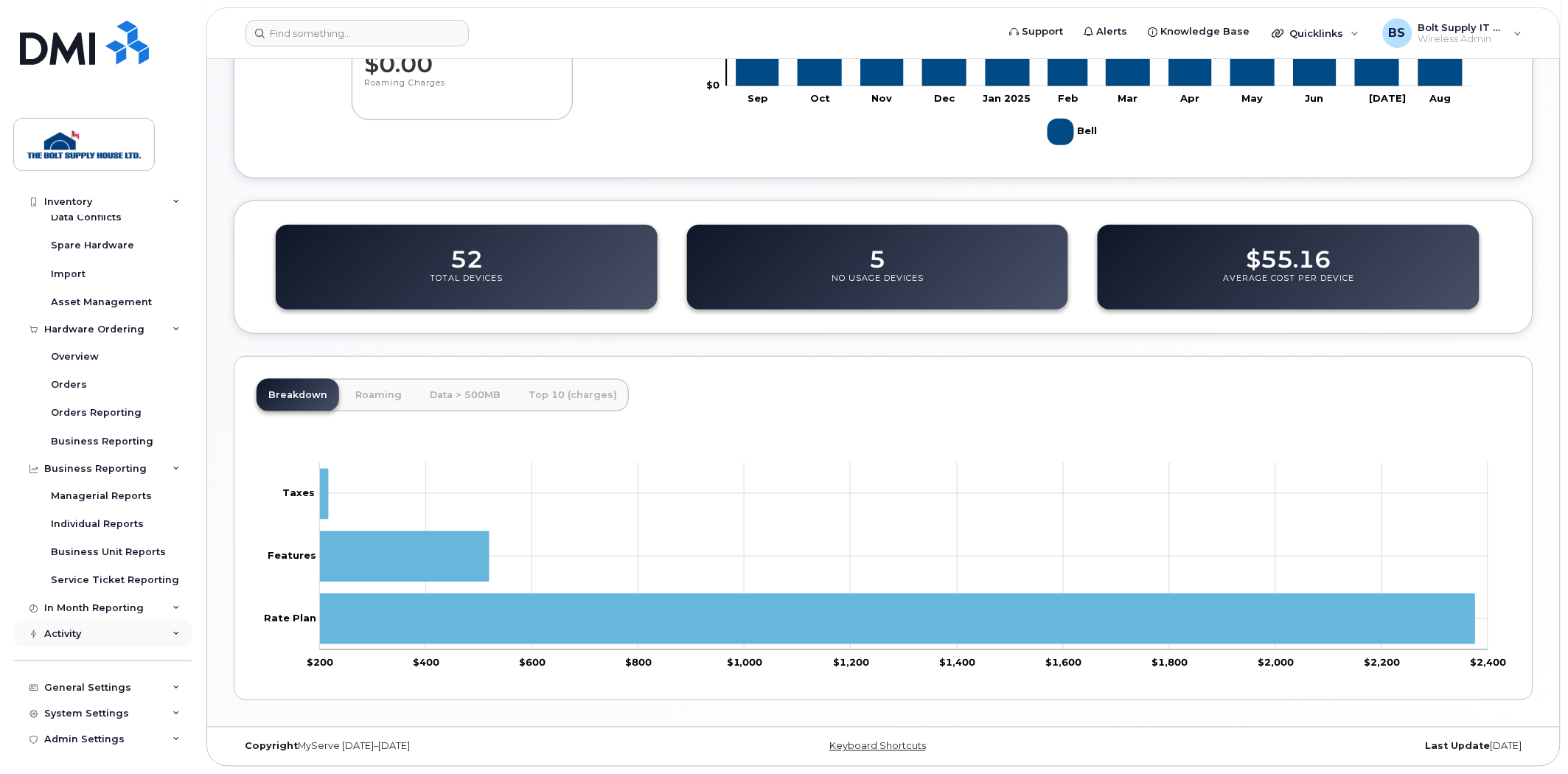
click at [144, 634] on div "Activity" at bounding box center [103, 634] width 179 height 26
click at [150, 615] on div "In Month Reporting" at bounding box center [103, 607] width 179 height 26
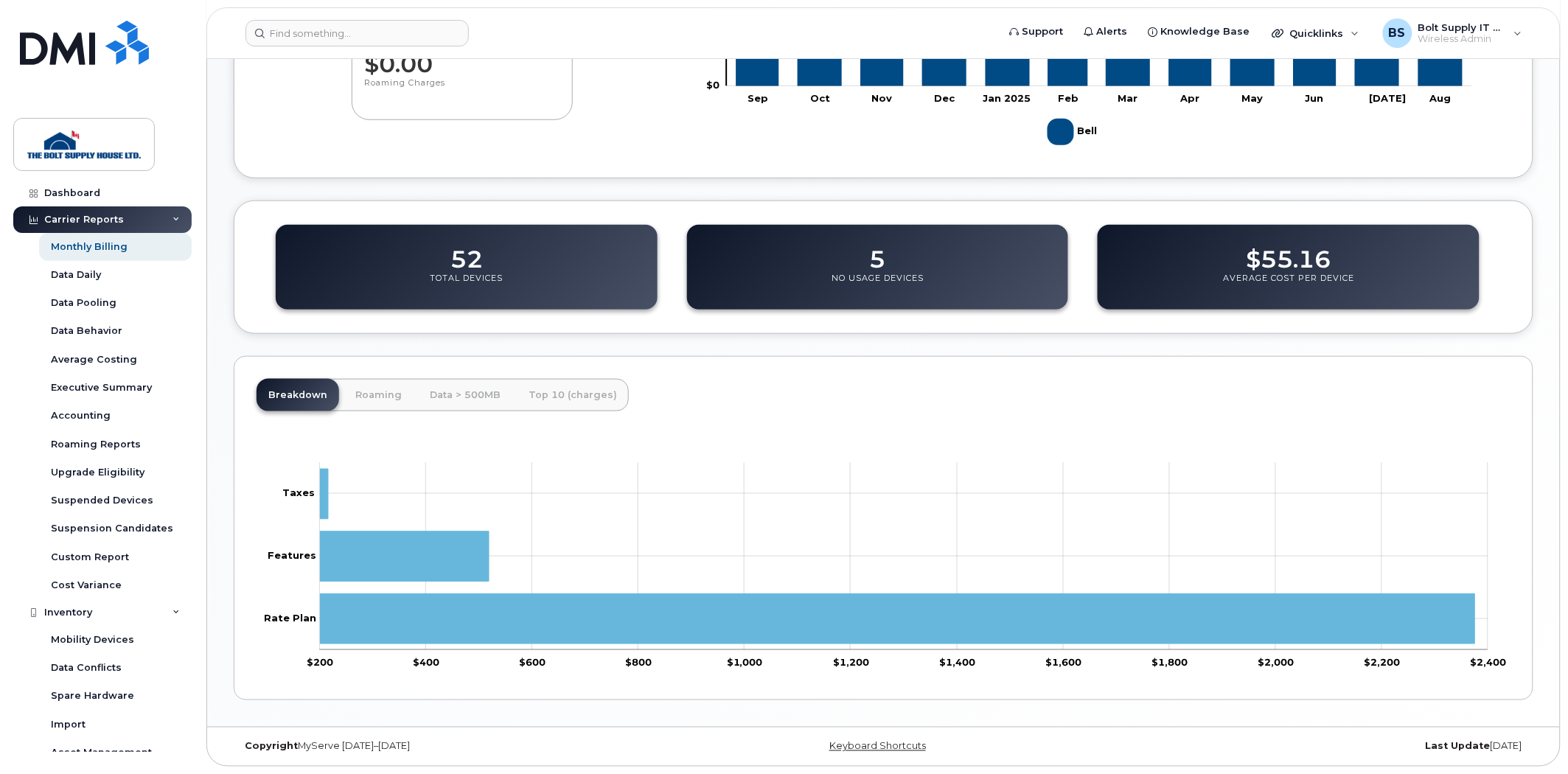
scroll to position [0, 0]
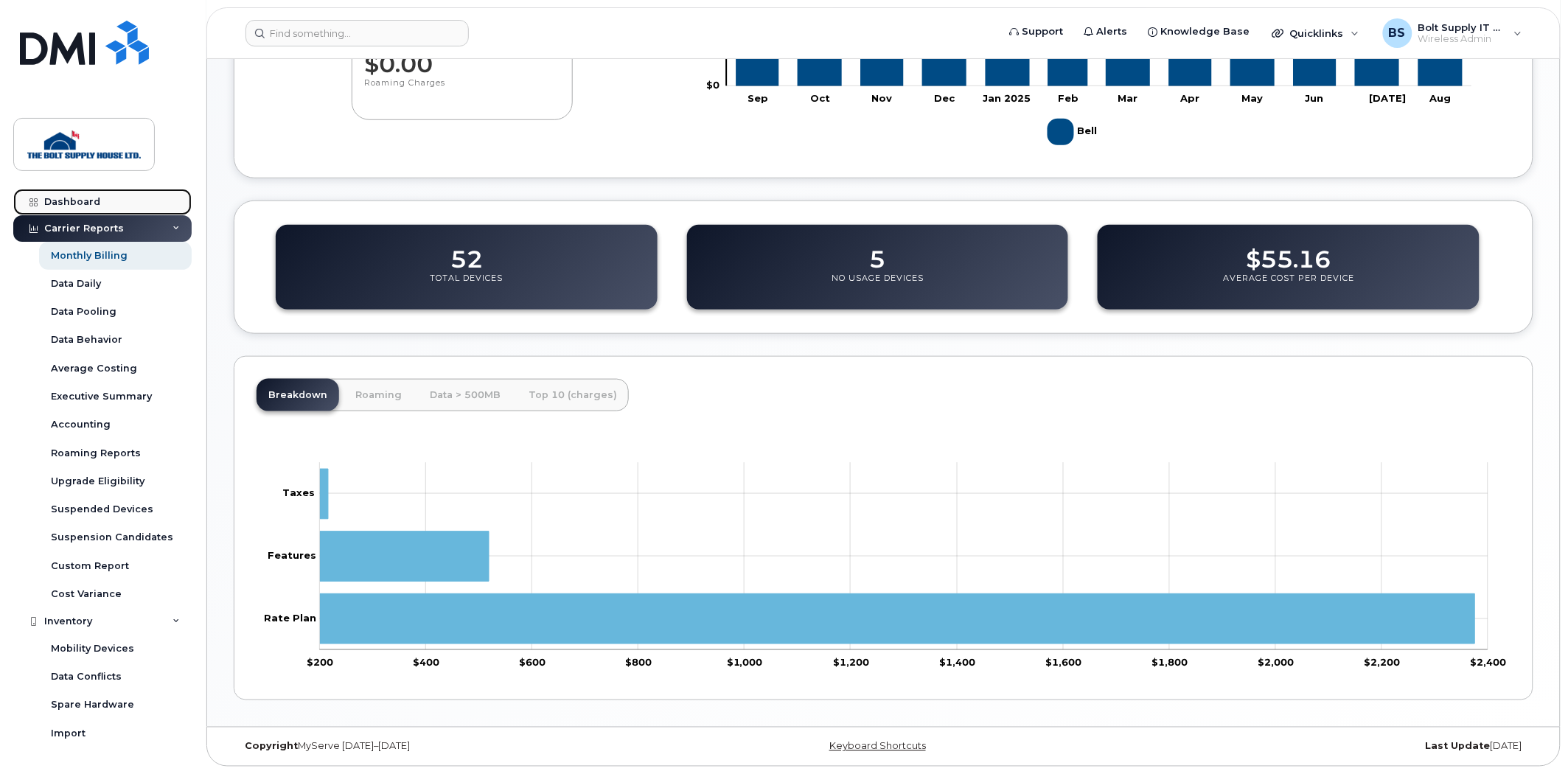
click at [134, 204] on link "Dashboard" at bounding box center [103, 201] width 179 height 26
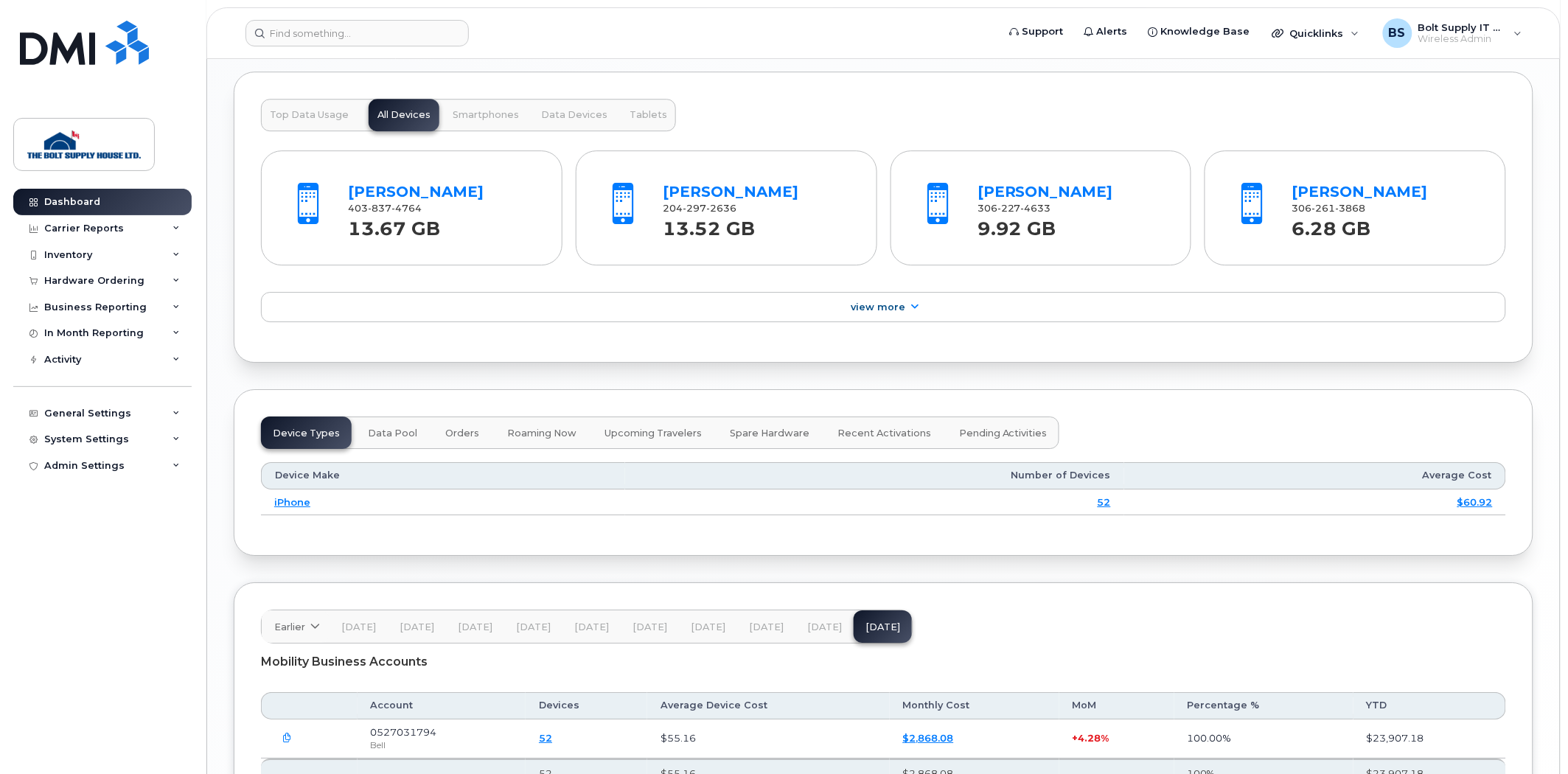
scroll to position [1474, 0]
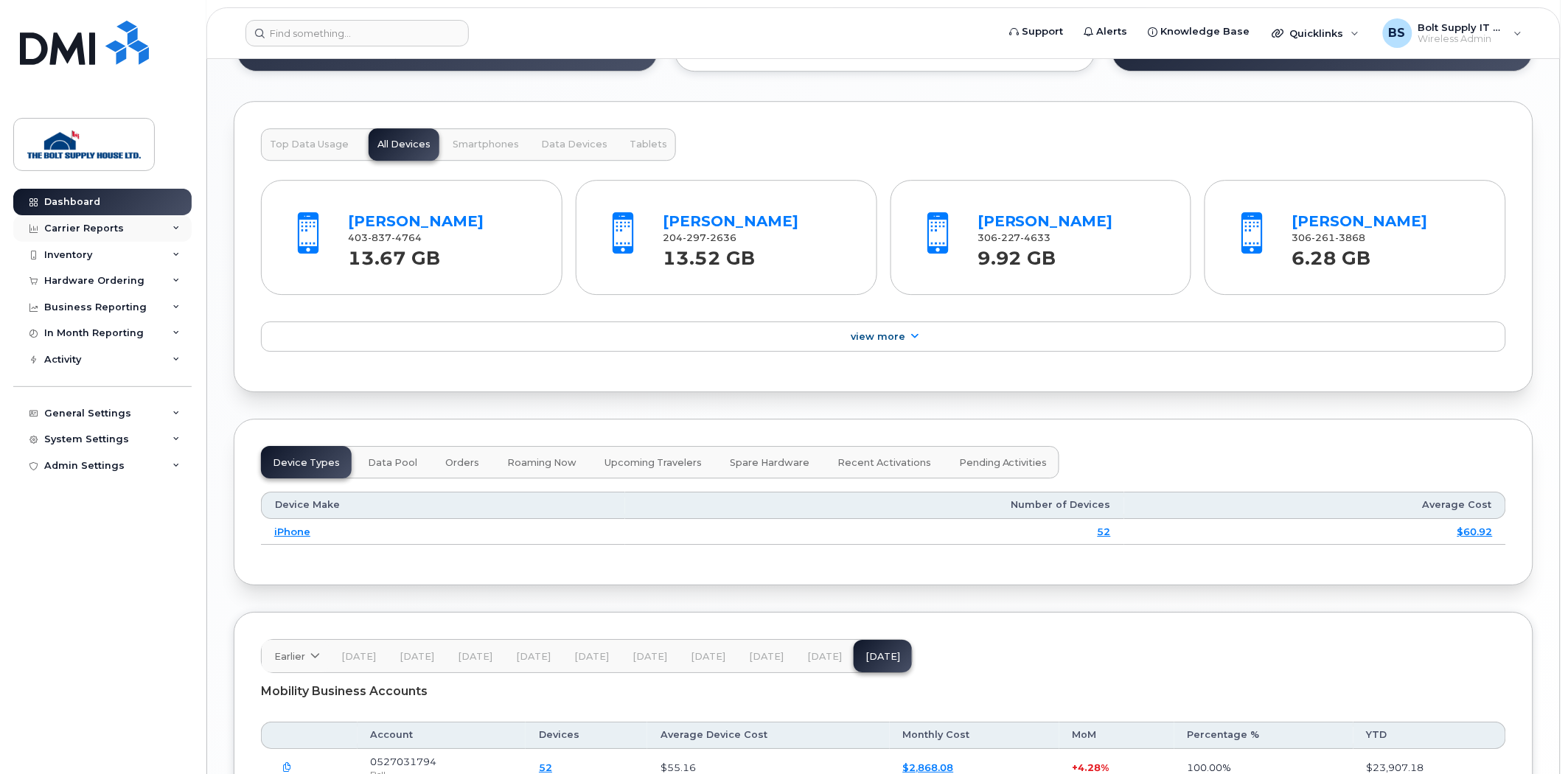
click at [108, 231] on div "Carrier Reports" at bounding box center [84, 228] width 80 height 12
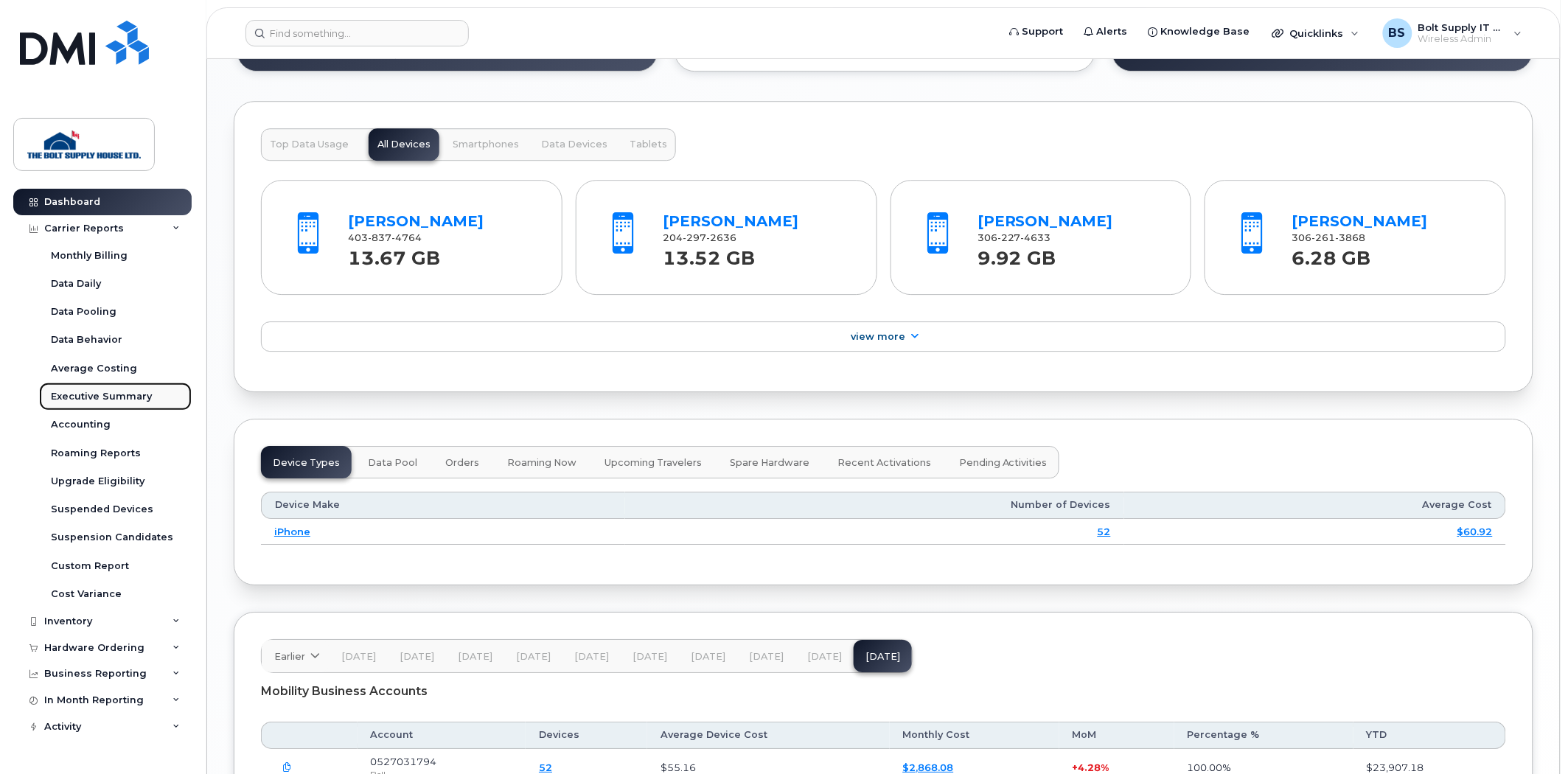
click at [106, 390] on div "Executive Summary" at bounding box center [101, 396] width 101 height 14
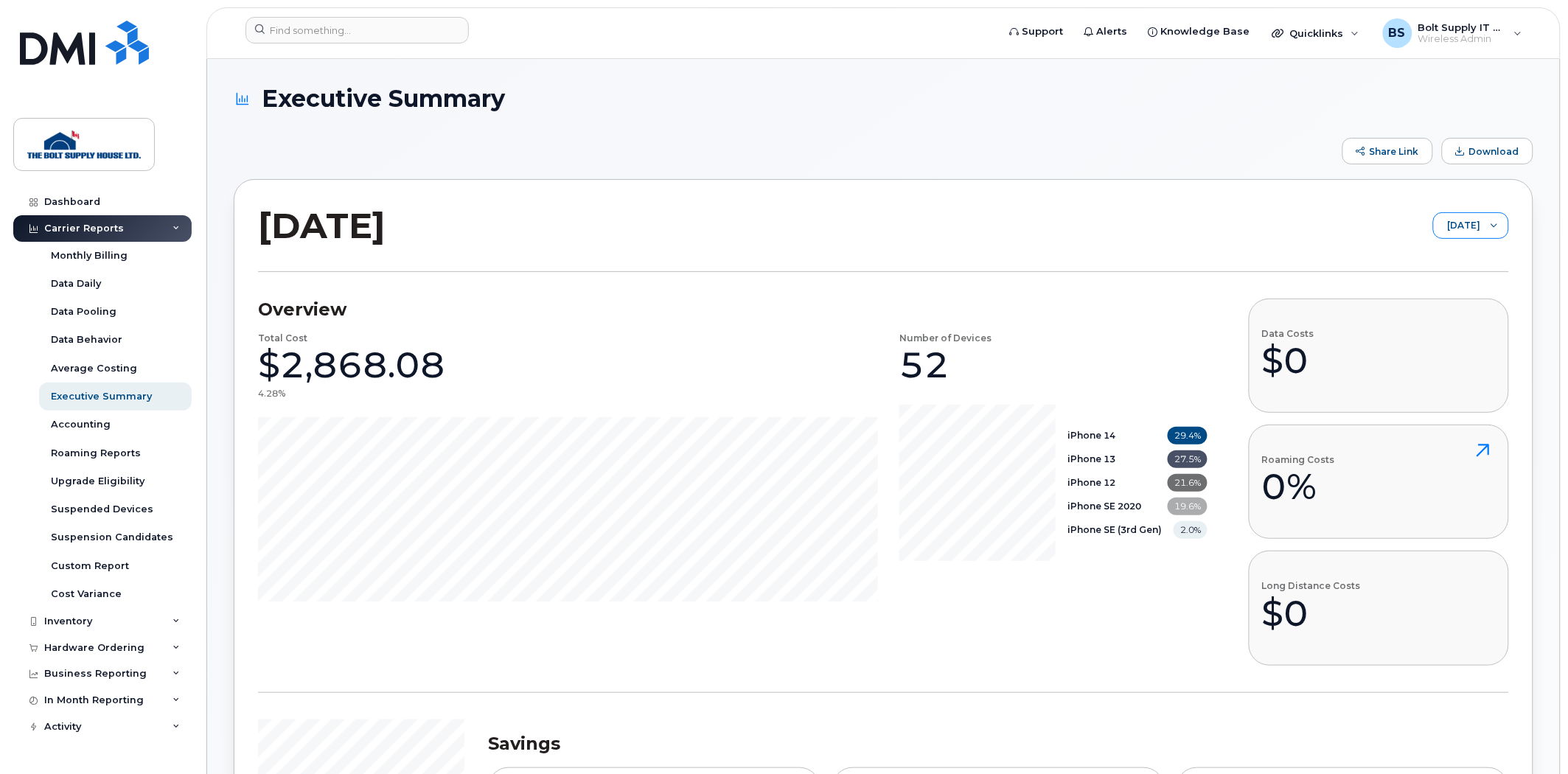
click at [1449, 213] on span "[DATE]" at bounding box center [1458, 226] width 47 height 26
click at [1435, 294] on li "[DATE]" at bounding box center [1460, 283] width 100 height 26
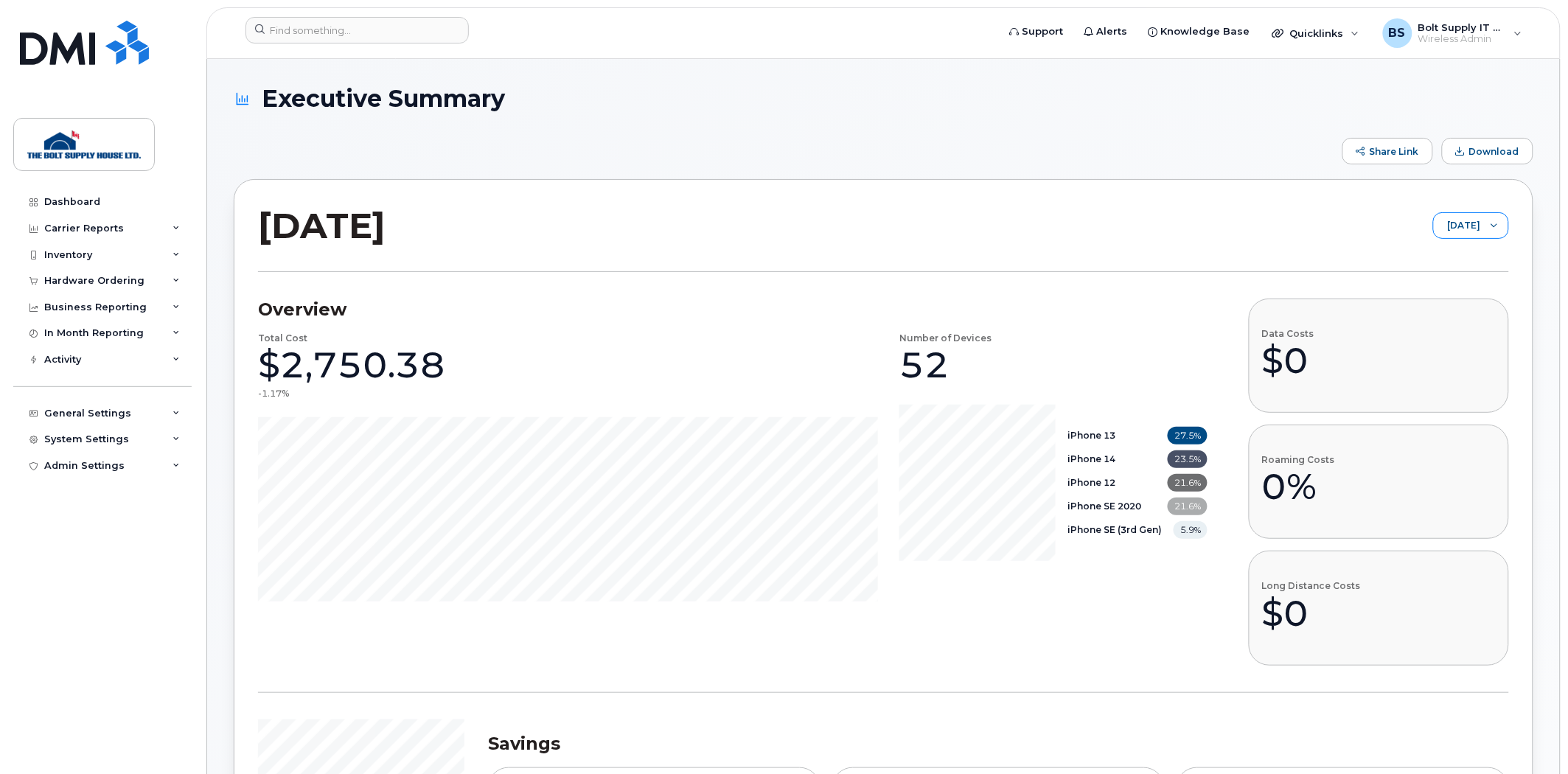
click at [1462, 215] on span "July 2025" at bounding box center [1458, 226] width 47 height 26
click at [1458, 251] on span "[DATE]" at bounding box center [1452, 257] width 32 height 14
click at [119, 265] on div "Inventory" at bounding box center [103, 254] width 179 height 26
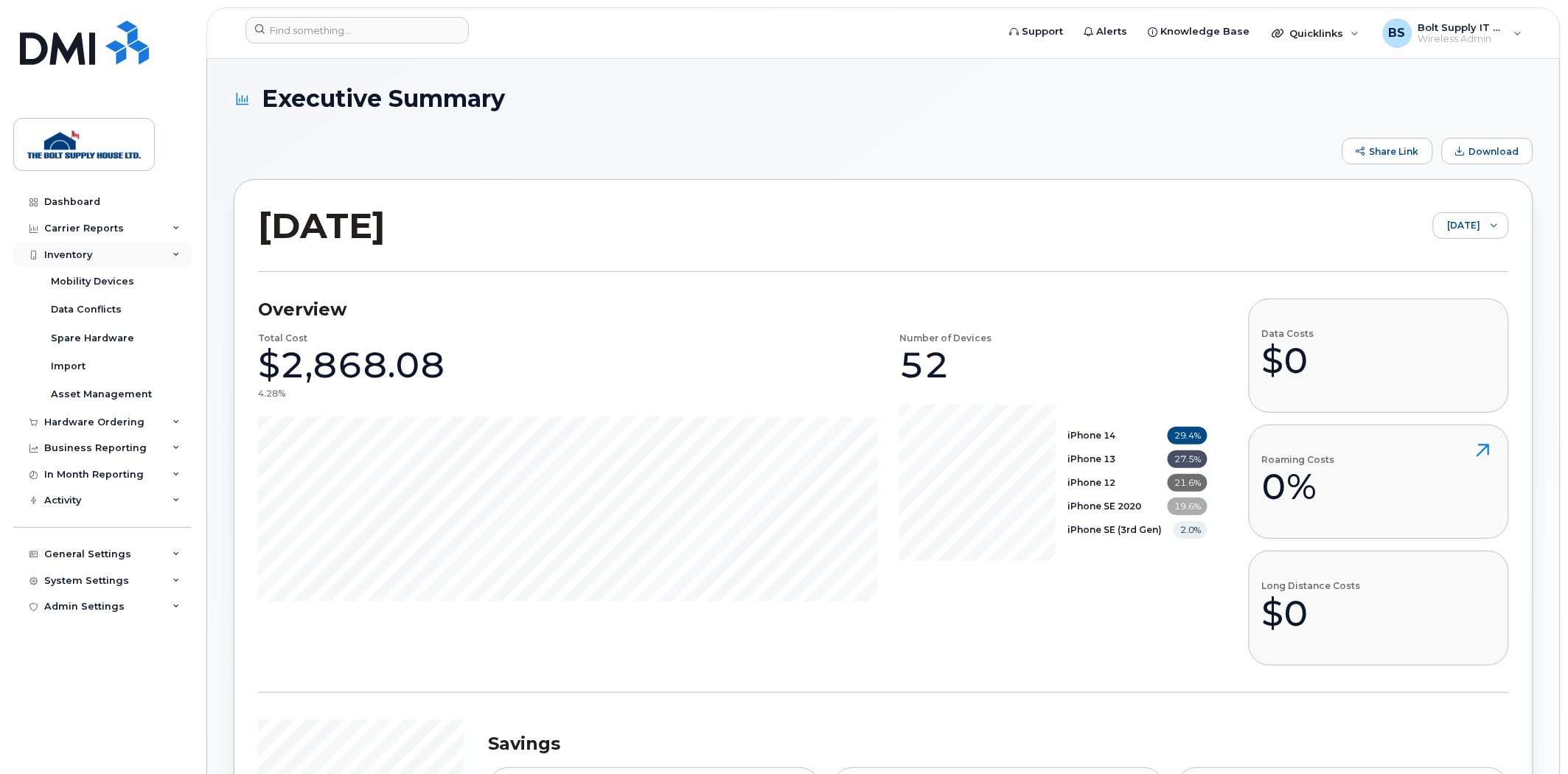
click at [119, 265] on div "Inventory" at bounding box center [103, 254] width 179 height 26
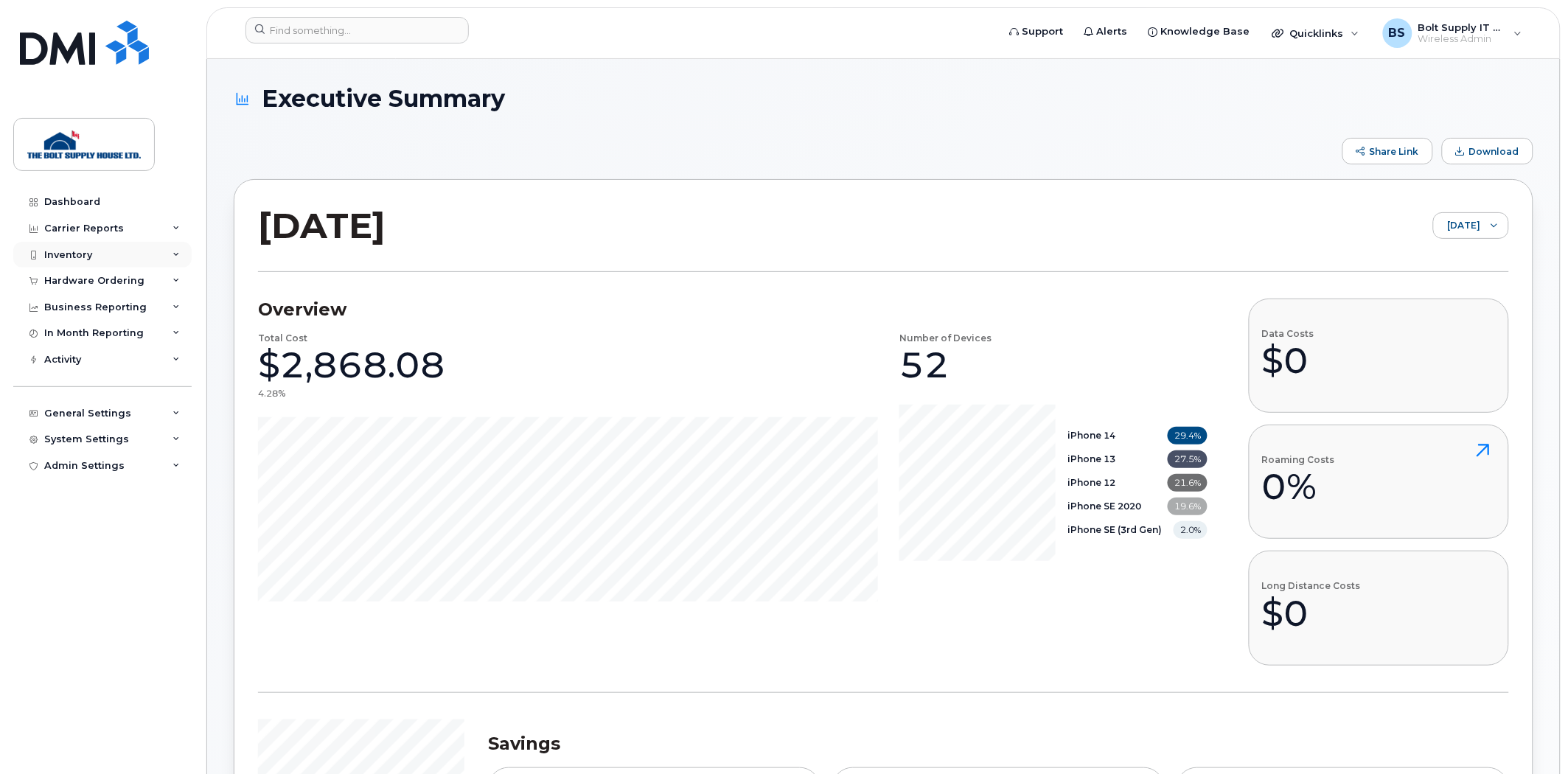
click at [137, 253] on div "Inventory" at bounding box center [103, 254] width 179 height 26
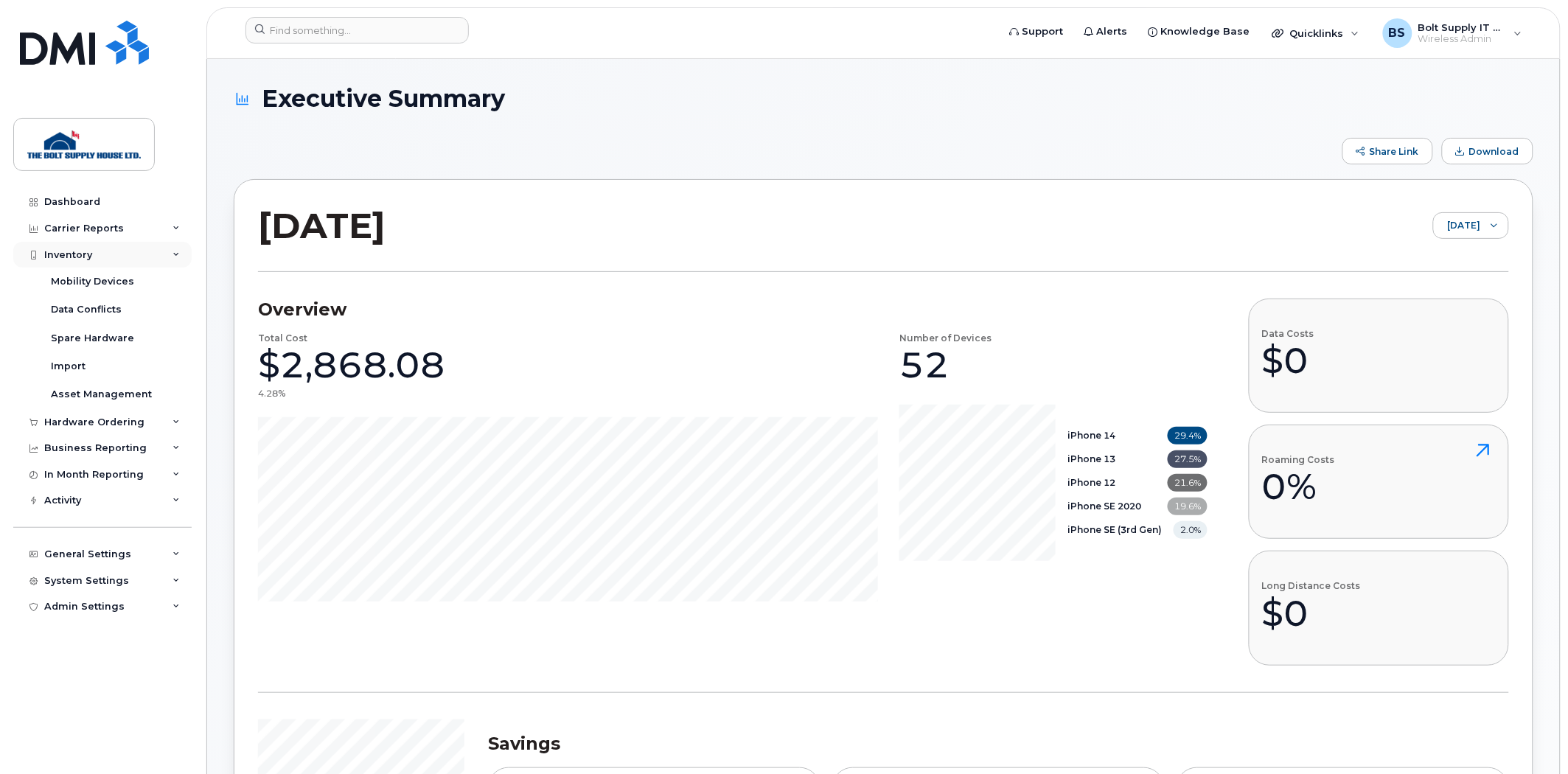
click at [137, 253] on div "Inventory" at bounding box center [103, 254] width 179 height 26
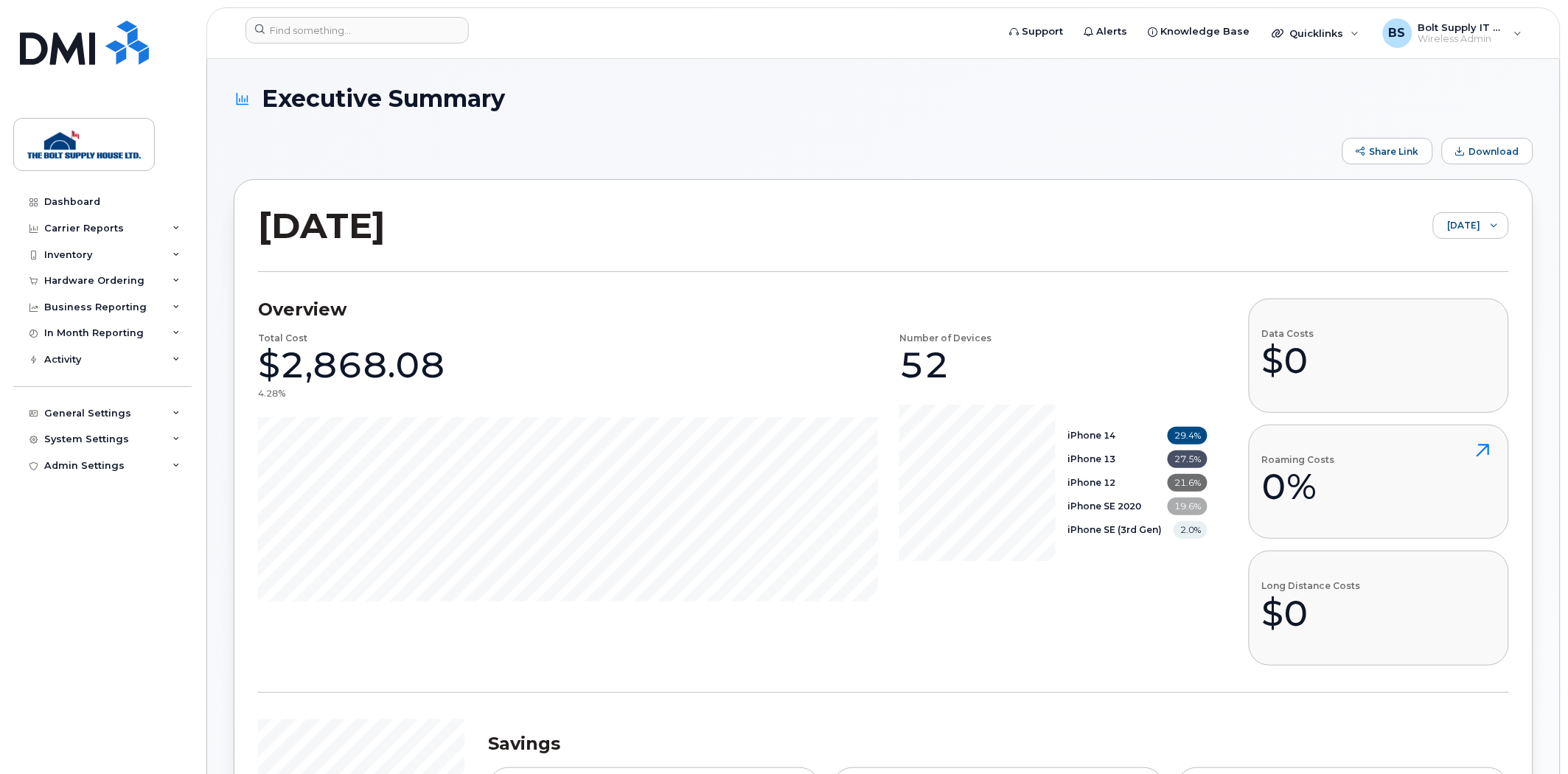
click at [1476, 143] on button "Download" at bounding box center [1488, 151] width 92 height 26
click at [1482, 153] on span "Download" at bounding box center [1494, 151] width 50 height 11
click at [1450, 229] on span "[DATE]" at bounding box center [1458, 226] width 47 height 26
click at [1454, 285] on span "July 2025" at bounding box center [1438, 283] width 32 height 14
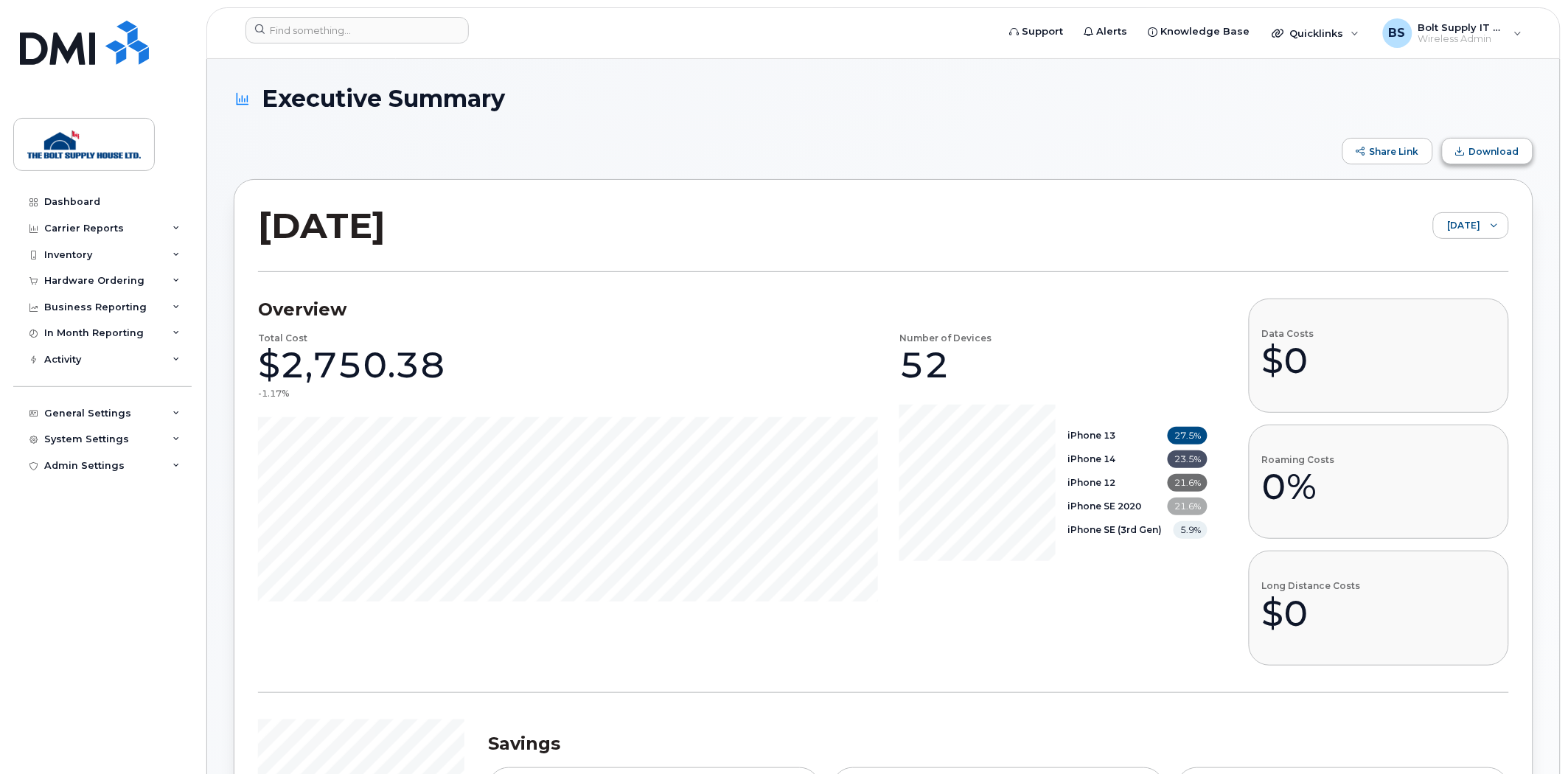
click at [1492, 155] on span "Download" at bounding box center [1494, 151] width 50 height 11
